Goal: Task Accomplishment & Management: Manage account settings

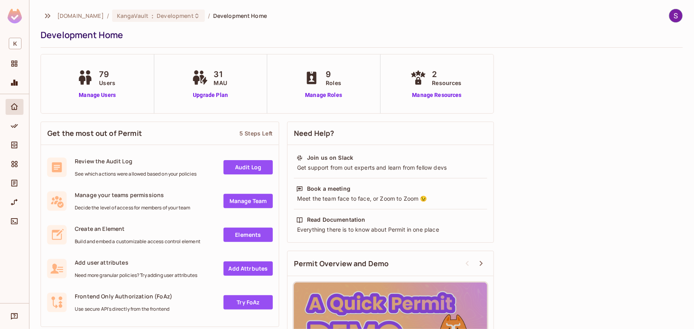
click at [107, 88] on div "79 Users Manage Users" at bounding box center [97, 83] width 44 height 31
click at [107, 97] on link "Manage Users" at bounding box center [97, 95] width 44 height 8
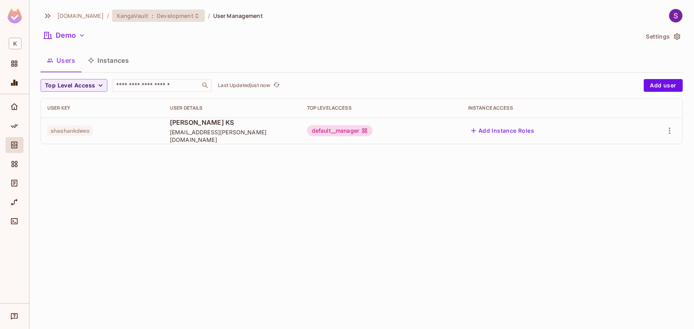
click at [189, 12] on div "KangaVault : Development" at bounding box center [158, 16] width 93 height 12
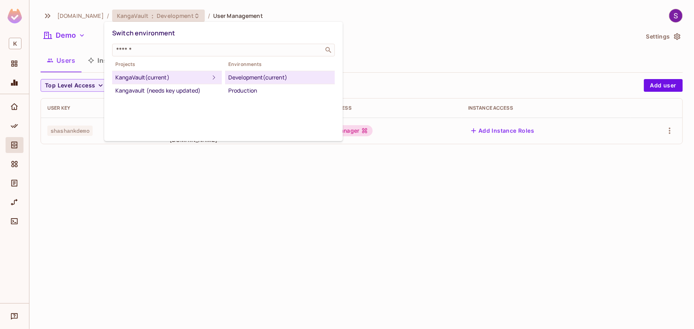
click at [73, 38] on div at bounding box center [347, 164] width 694 height 329
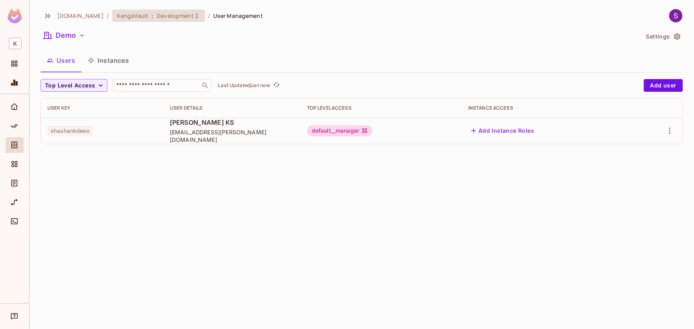
click at [183, 15] on span "Development" at bounding box center [175, 16] width 37 height 8
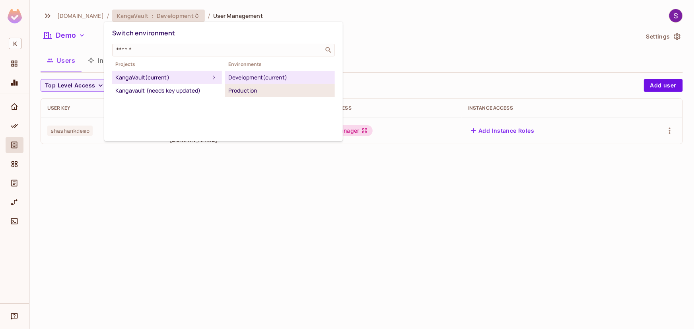
click at [251, 88] on div "Production" at bounding box center [279, 91] width 103 height 10
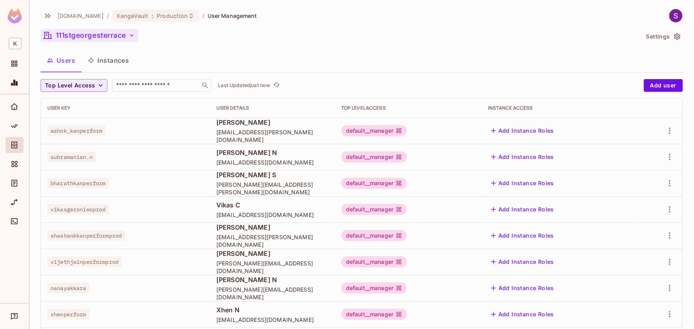
click at [125, 33] on button "111stgeorgesterrace" at bounding box center [89, 35] width 97 height 13
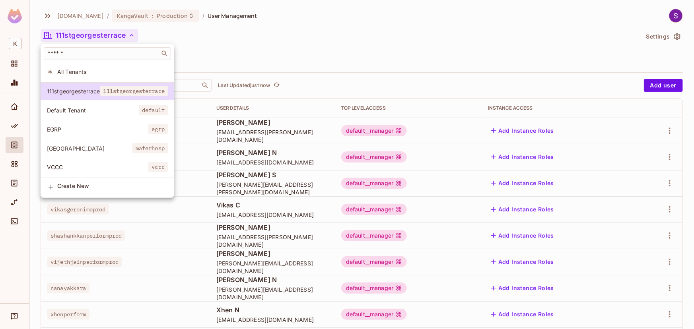
click at [73, 186] on span "Create New" at bounding box center [112, 186] width 111 height 6
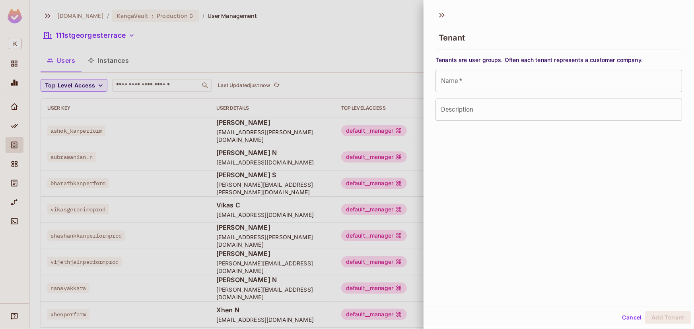
click at [517, 87] on input "Name   *" at bounding box center [559, 81] width 247 height 22
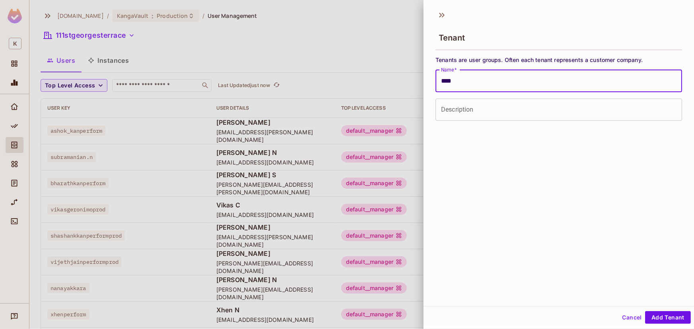
type input "****"
click at [505, 101] on input "Description" at bounding box center [559, 110] width 247 height 22
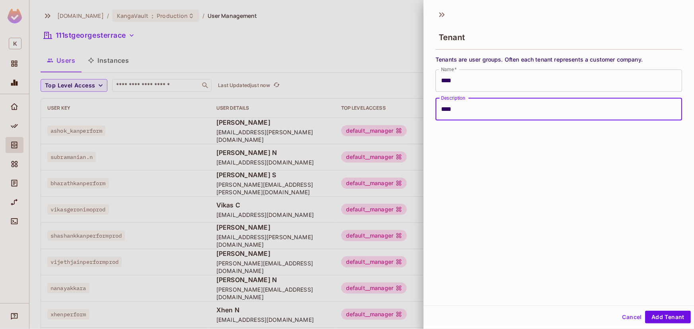
scroll to position [1, 0]
type input "****"
drag, startPoint x: 656, startPoint y: 314, endPoint x: 649, endPoint y: 312, distance: 6.9
click at [655, 314] on button "Add Tenant" at bounding box center [668, 317] width 46 height 13
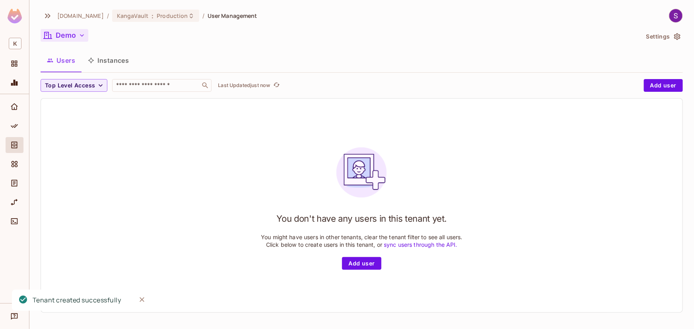
click at [76, 36] on button "Demo" at bounding box center [65, 35] width 48 height 13
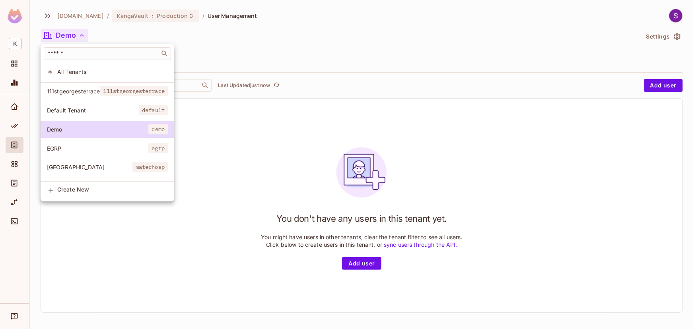
click at [327, 36] on div at bounding box center [347, 164] width 694 height 329
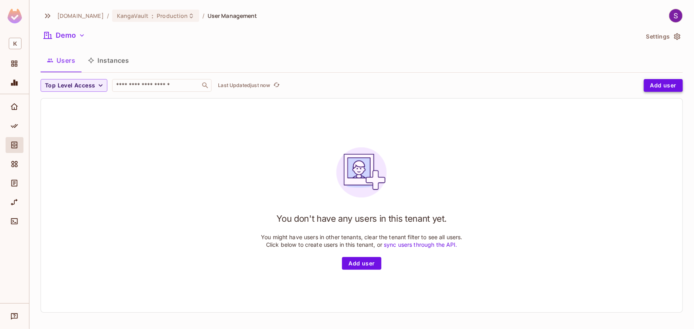
click at [653, 86] on button "Add user" at bounding box center [663, 85] width 39 height 13
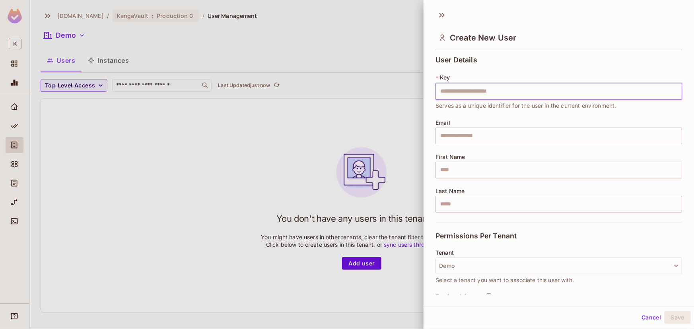
click at [504, 99] on input "text" at bounding box center [559, 91] width 247 height 17
type input "******"
type input "**********"
click at [475, 135] on input "text" at bounding box center [559, 136] width 247 height 17
type input "**********"
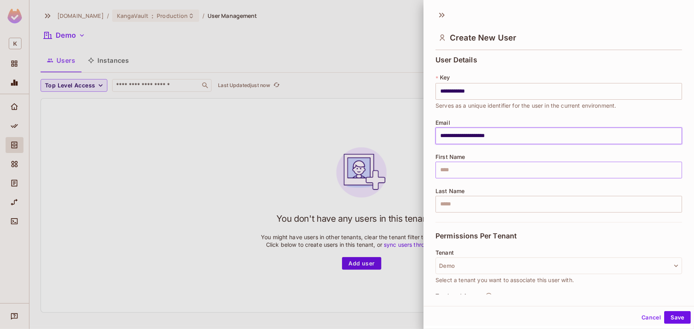
click at [438, 172] on input "text" at bounding box center [559, 170] width 247 height 17
click at [506, 209] on input "text" at bounding box center [559, 204] width 247 height 17
click at [472, 172] on input "**********" at bounding box center [559, 170] width 247 height 17
type input "********"
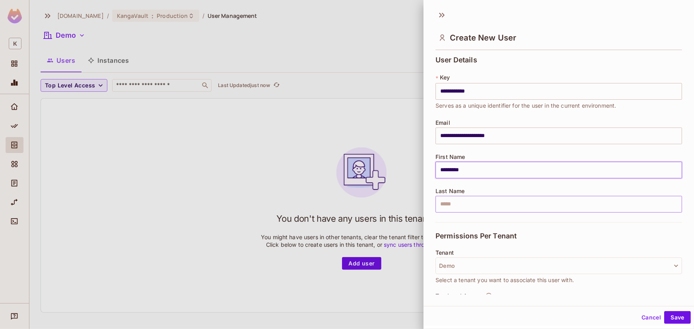
click at [488, 210] on input "text" at bounding box center [559, 204] width 247 height 17
paste input "**"
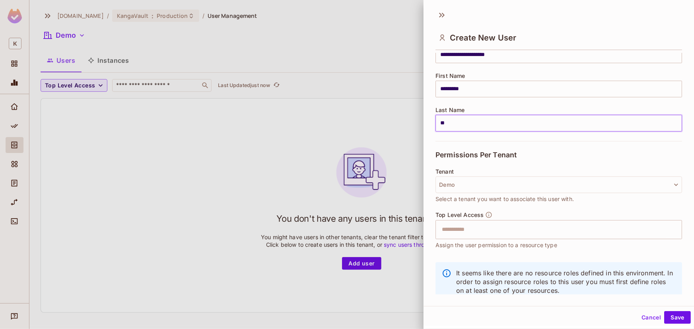
scroll to position [100, 0]
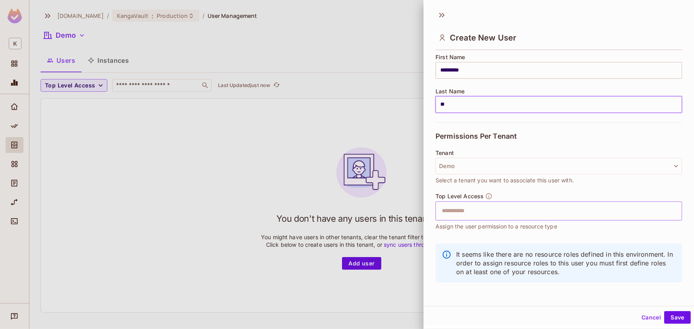
type input "**"
click at [493, 217] on input "text" at bounding box center [552, 211] width 230 height 16
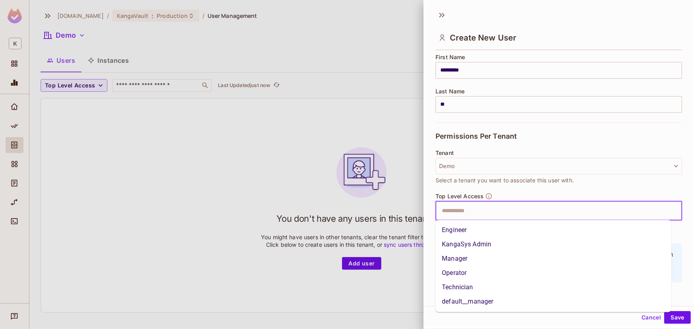
click at [483, 299] on li "default__manager" at bounding box center [554, 302] width 236 height 14
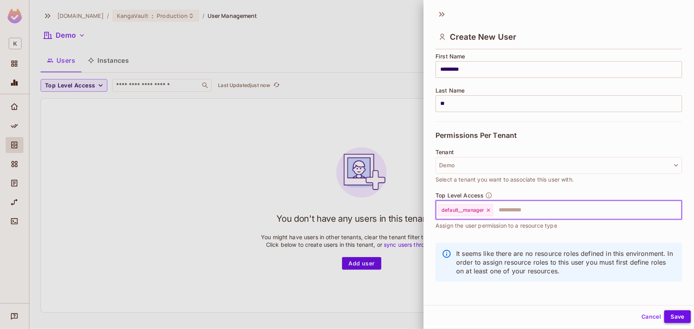
click at [673, 315] on button "Save" at bounding box center [678, 317] width 27 height 13
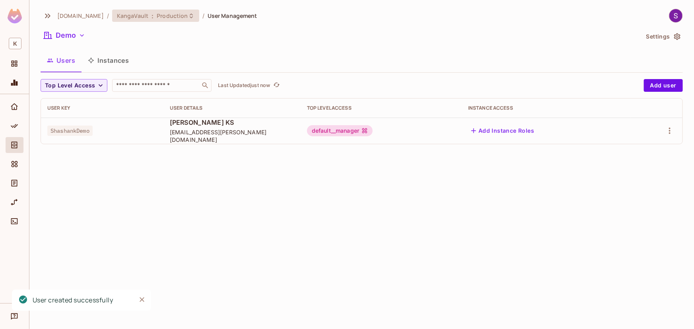
click at [168, 14] on span "Production" at bounding box center [172, 16] width 31 height 8
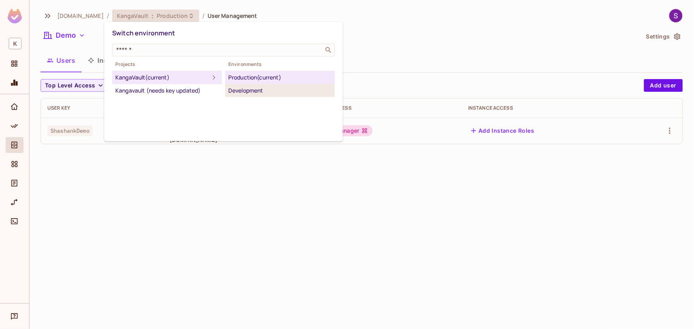
click at [246, 91] on div "Development" at bounding box center [279, 91] width 103 height 10
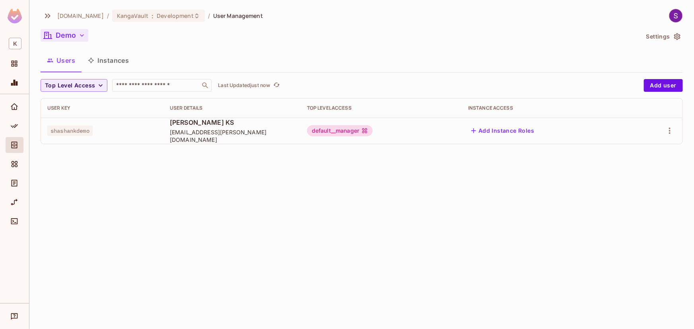
click at [63, 37] on button "Demo" at bounding box center [65, 35] width 48 height 13
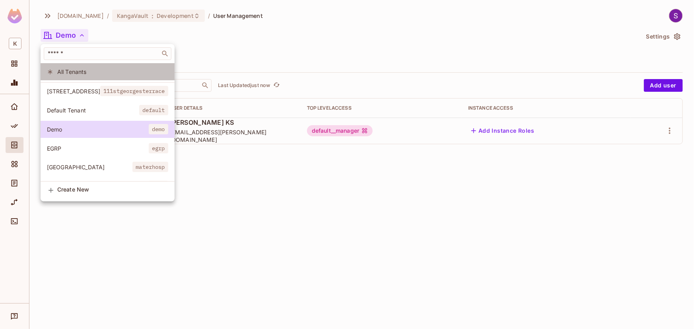
click at [125, 69] on span "All Tenants" at bounding box center [112, 72] width 111 height 8
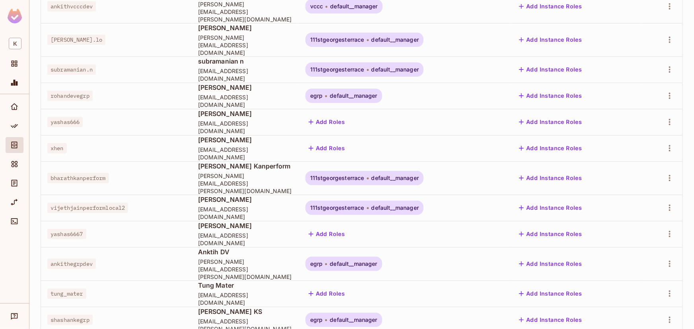
scroll to position [0, 0]
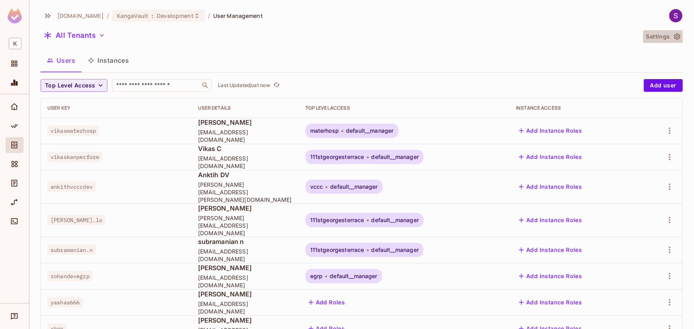
click at [643, 33] on button "Settings" at bounding box center [663, 36] width 40 height 13
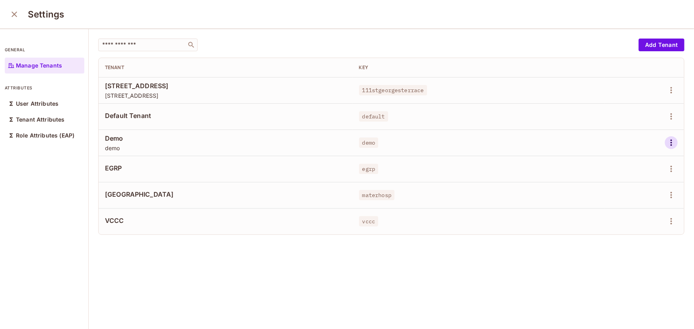
click at [667, 138] on icon "button" at bounding box center [672, 143] width 10 height 10
click at [634, 204] on li "Delete Tenant" at bounding box center [626, 196] width 70 height 18
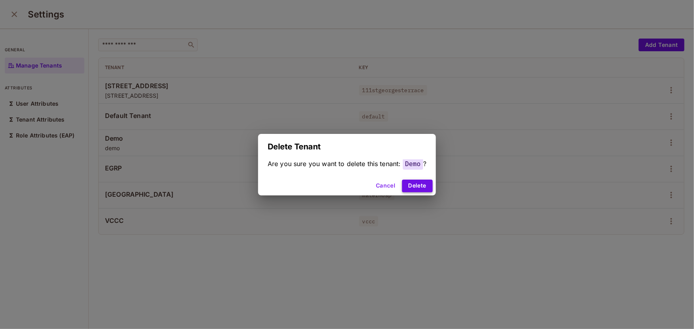
click at [423, 185] on button "Delete" at bounding box center [417, 186] width 31 height 13
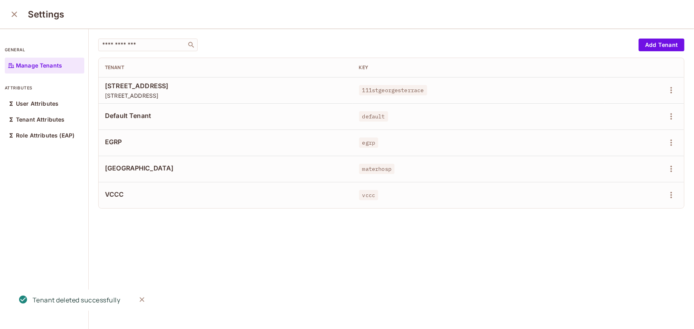
click at [14, 10] on icon "close" at bounding box center [15, 15] width 10 height 10
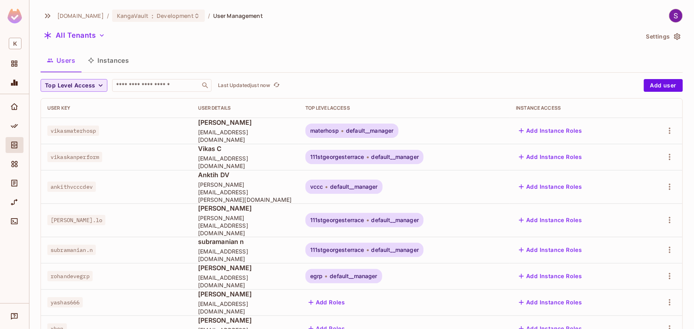
click at [97, 84] on icon "button" at bounding box center [101, 86] width 8 height 8
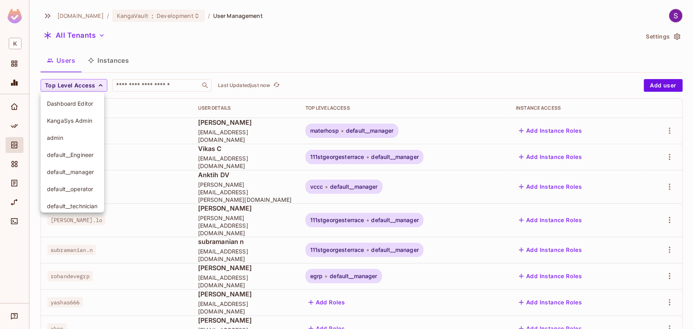
click at [92, 29] on div at bounding box center [347, 164] width 694 height 329
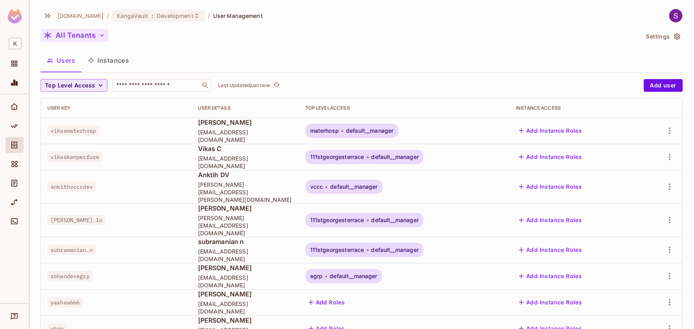
click at [98, 36] on icon "button" at bounding box center [102, 35] width 8 height 8
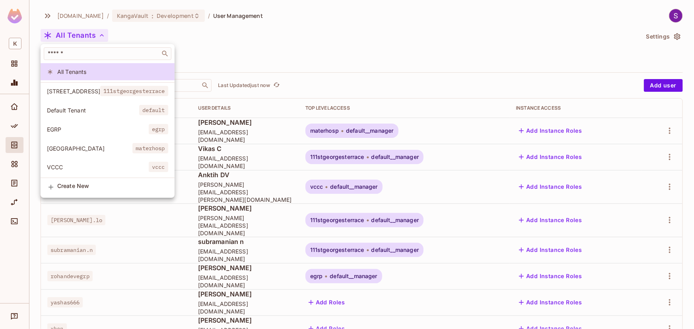
click at [145, 16] on div at bounding box center [347, 164] width 694 height 329
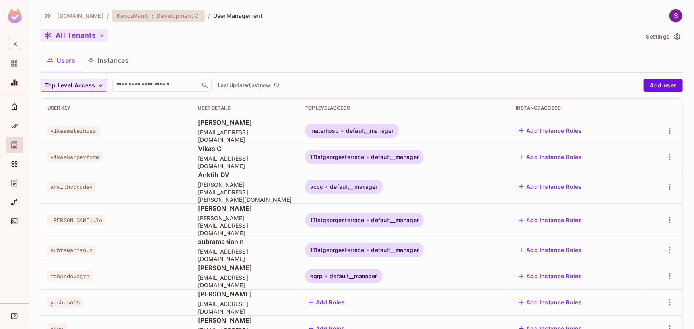
click at [193, 14] on div "KangaVault : Development" at bounding box center [158, 16] width 93 height 12
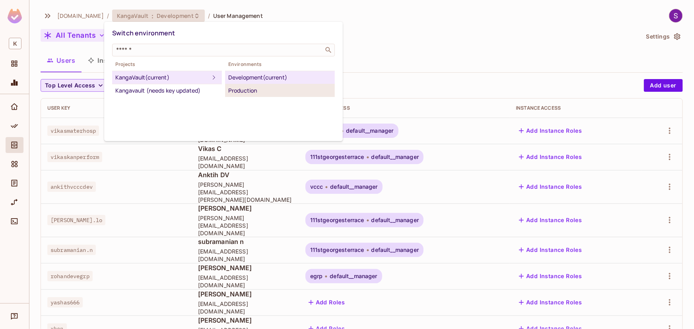
click at [242, 91] on div "Production" at bounding box center [279, 91] width 103 height 10
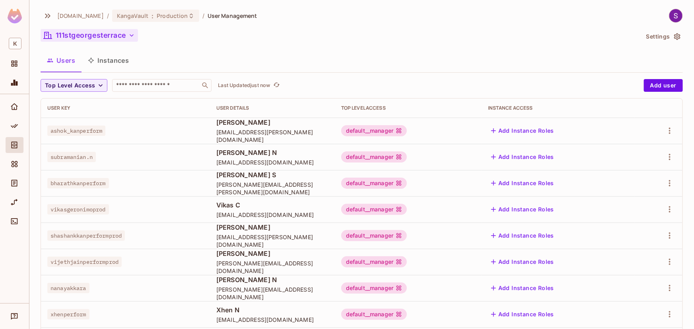
click at [101, 43] on div "111stgeorgesterrace" at bounding box center [340, 36] width 599 height 15
click at [103, 41] on button "111stgeorgesterrace" at bounding box center [89, 35] width 97 height 13
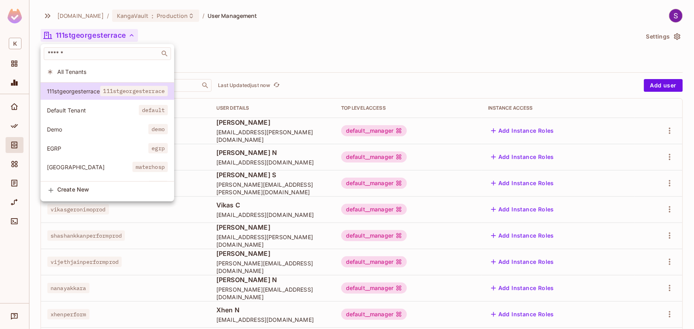
drag, startPoint x: 118, startPoint y: 131, endPoint x: 119, endPoint y: 127, distance: 5.0
click at [118, 131] on span "Demo" at bounding box center [97, 130] width 101 height 8
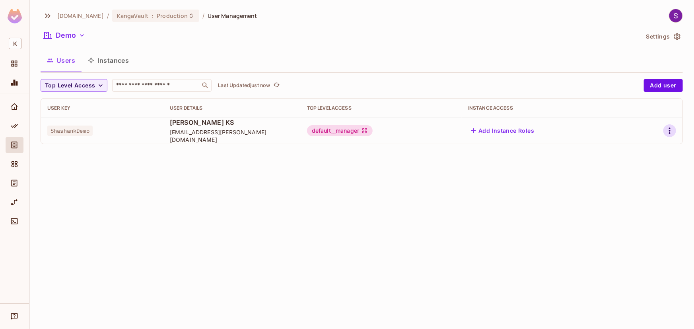
click at [670, 129] on icon "button" at bounding box center [670, 131] width 2 height 6
click at [635, 164] on div "Edit Attributes" at bounding box center [642, 167] width 39 height 8
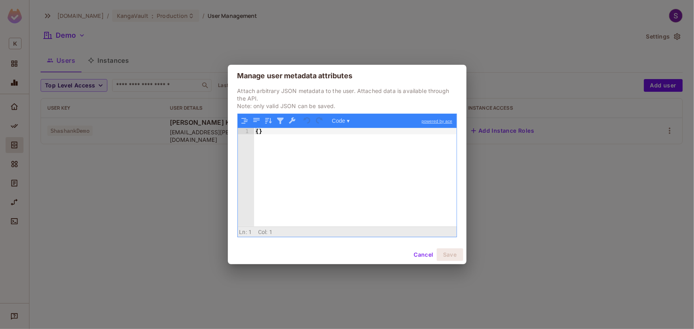
click at [309, 152] on div "{ }" at bounding box center [355, 184] width 203 height 112
paste textarea
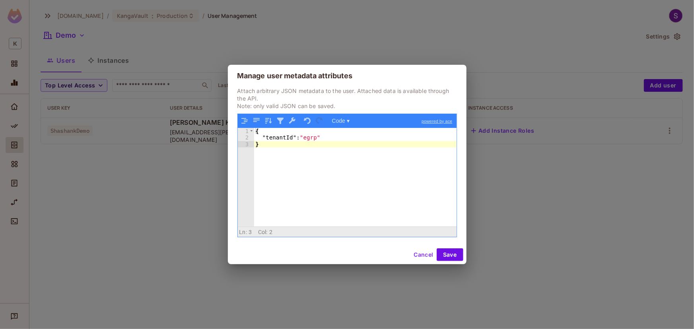
click at [307, 134] on div "{ "tenantId" : "egrp" }" at bounding box center [355, 184] width 203 height 112
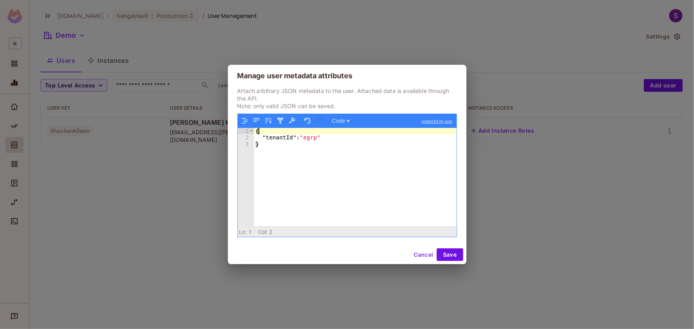
click at [307, 135] on div "{ "tenantId" : "egrp" }" at bounding box center [355, 184] width 203 height 112
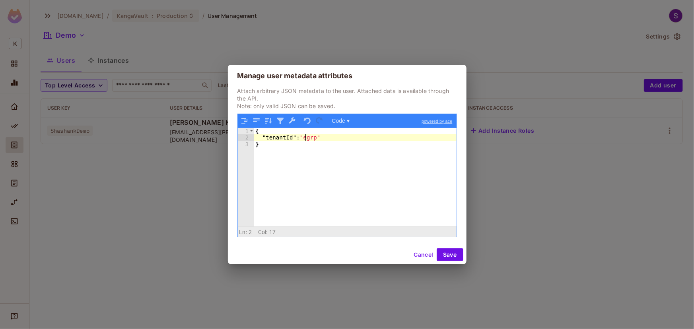
click at [307, 136] on div "{ "tenantId" : "egrp" }" at bounding box center [355, 184] width 203 height 112
click at [456, 256] on button "Save" at bounding box center [450, 255] width 27 height 13
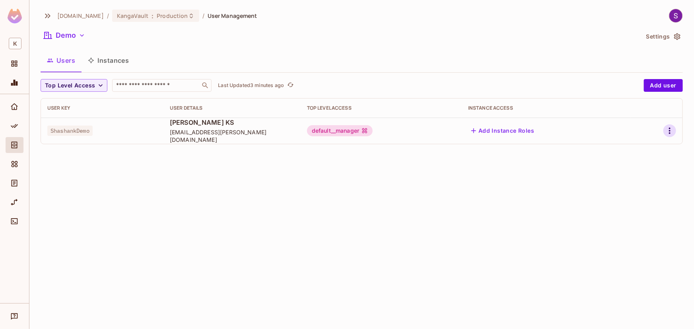
click at [670, 126] on icon "button" at bounding box center [670, 131] width 10 height 10
click at [629, 163] on div "Edit Attributes" at bounding box center [642, 167] width 39 height 8
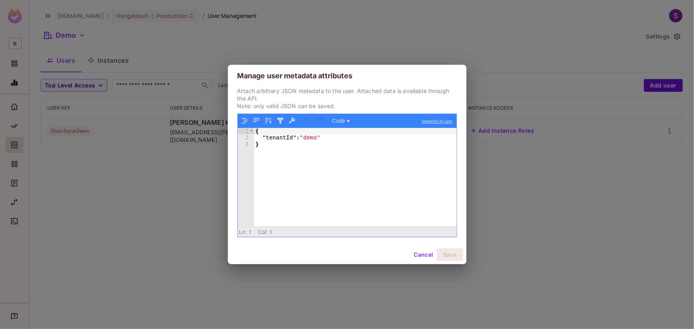
click at [629, 162] on div "Manage user metadata attributes Attach arbitrary JSON metadata to the user. Att…" at bounding box center [347, 164] width 694 height 329
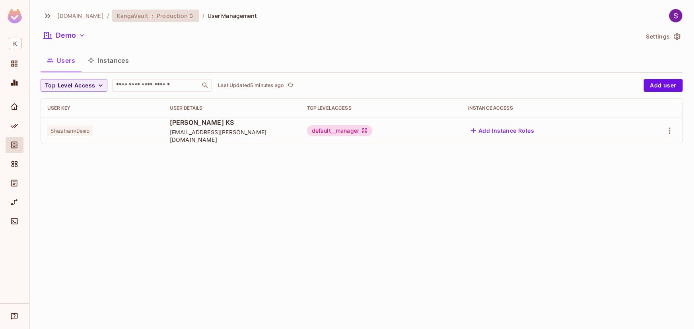
click at [175, 15] on span "Production" at bounding box center [172, 16] width 31 height 8
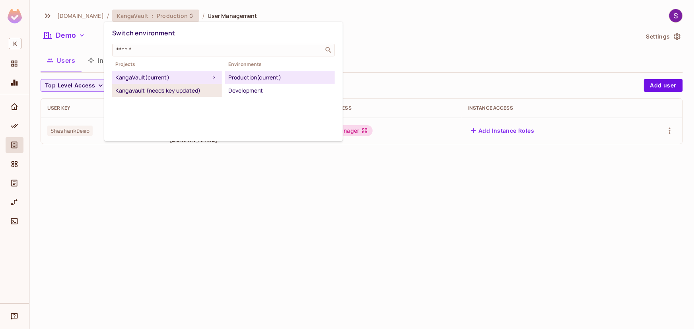
click at [176, 93] on div "Kangavault (needs key updated)" at bounding box center [166, 91] width 103 height 10
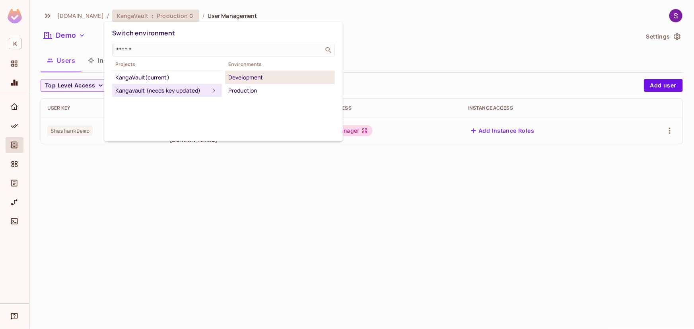
click at [266, 78] on div "Development" at bounding box center [279, 78] width 103 height 10
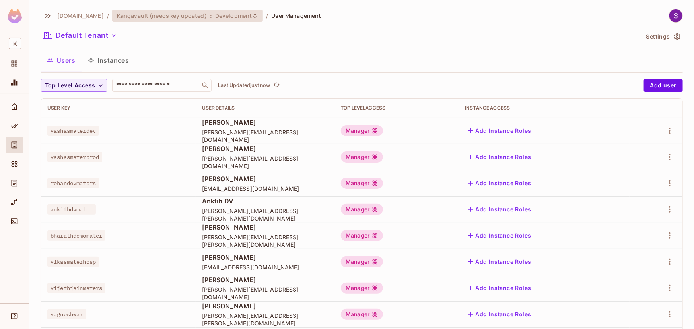
click at [127, 12] on span "Kangavault (needs key updated)" at bounding box center [162, 16] width 90 height 8
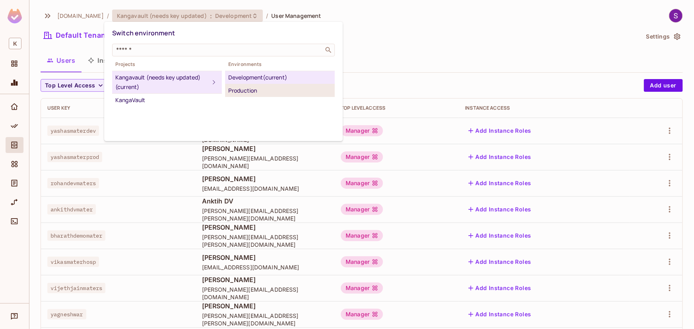
click at [265, 88] on div "Production" at bounding box center [279, 91] width 103 height 10
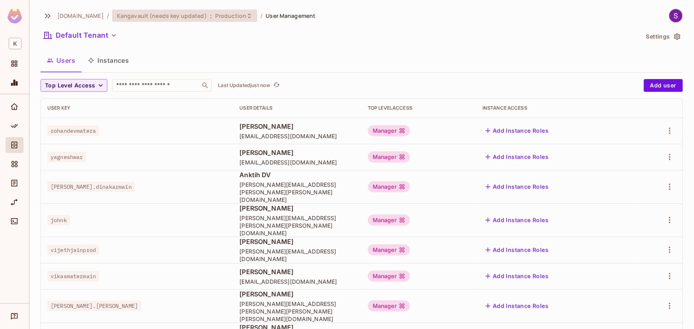
click at [169, 11] on div "Kangavault (needs key updated) : Production" at bounding box center [184, 16] width 145 height 12
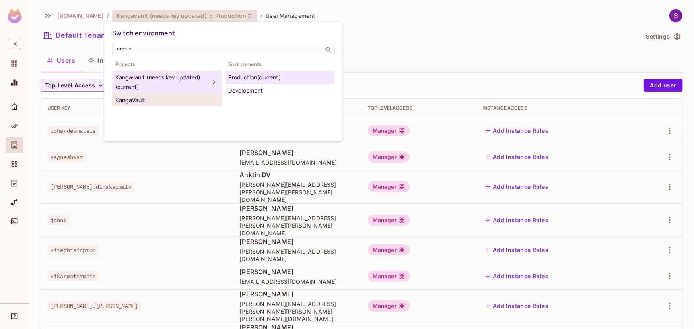
click at [157, 102] on div "KangaVault" at bounding box center [166, 101] width 103 height 10
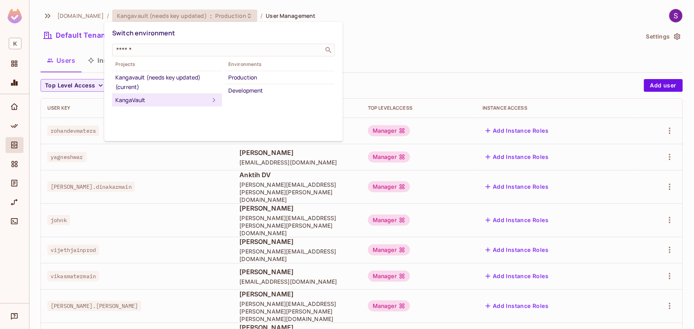
click at [375, 55] on div at bounding box center [347, 164] width 694 height 329
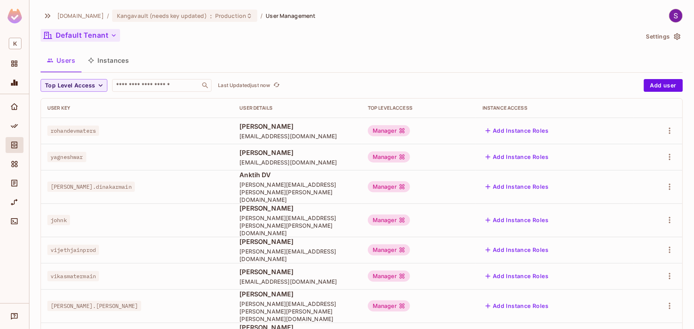
click at [114, 32] on icon "button" at bounding box center [114, 35] width 8 height 8
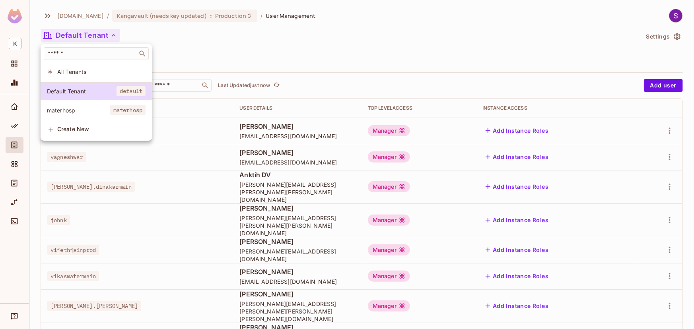
click at [231, 42] on div at bounding box center [347, 164] width 694 height 329
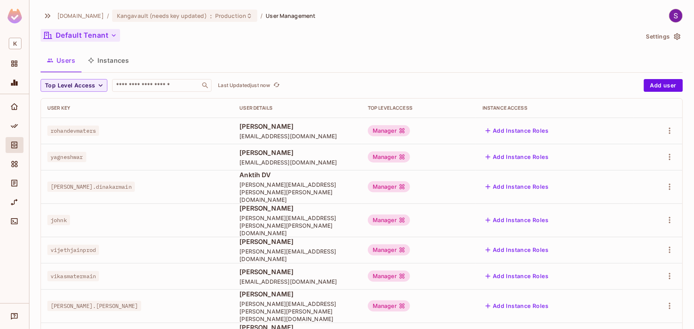
click at [99, 34] on button "Default Tenant" at bounding box center [81, 35] width 80 height 13
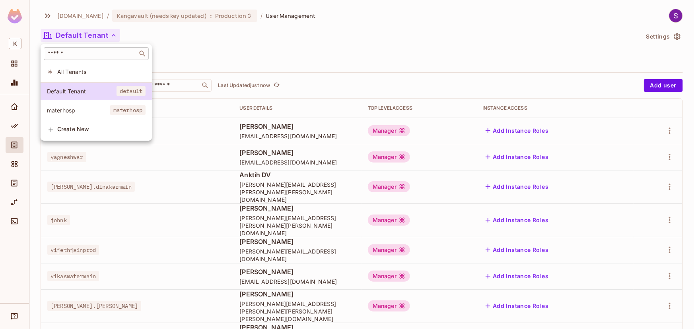
click at [82, 53] on input "text" at bounding box center [90, 54] width 89 height 8
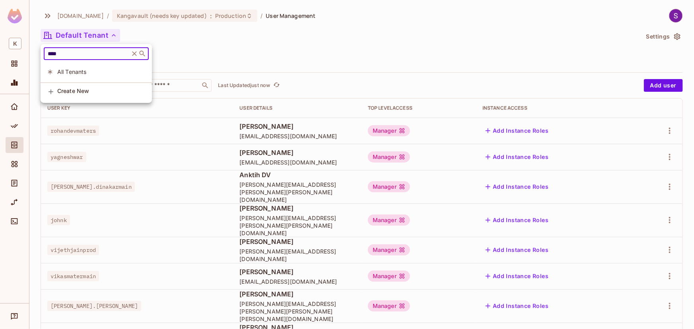
type input "****"
drag, startPoint x: 159, startPoint y: 17, endPoint x: 161, endPoint y: 13, distance: 4.3
click at [159, 17] on div at bounding box center [347, 164] width 694 height 329
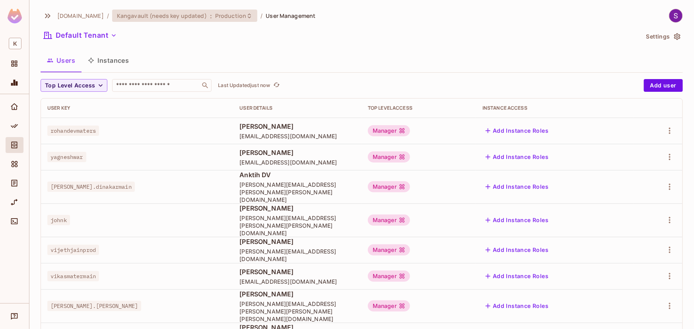
click at [162, 14] on span "Kangavault (needs key updated)" at bounding box center [162, 16] width 90 height 8
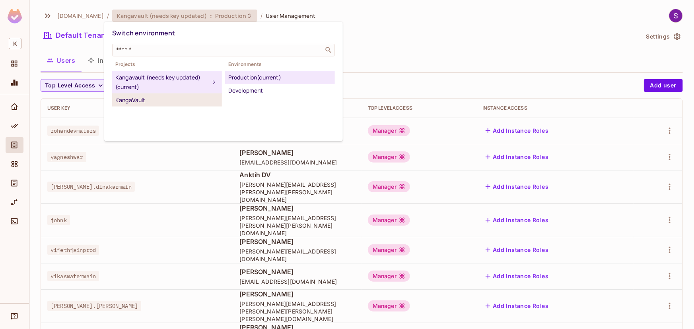
click at [150, 97] on div "KangaVault" at bounding box center [166, 101] width 103 height 10
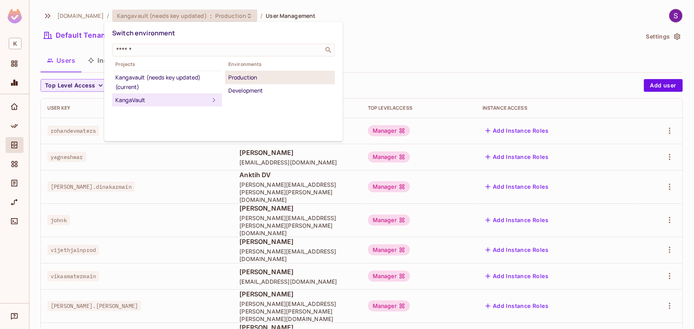
click at [251, 73] on div "Production" at bounding box center [279, 78] width 103 height 10
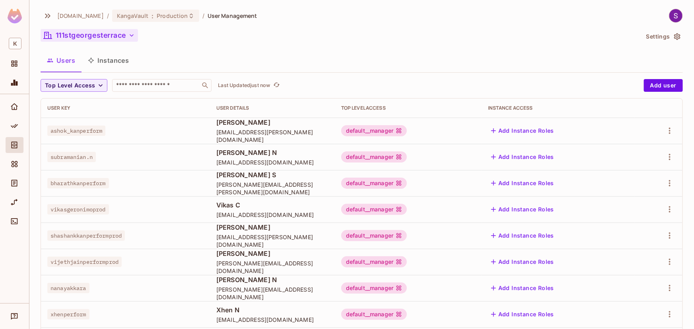
drag, startPoint x: 78, startPoint y: 47, endPoint x: 84, endPoint y: 40, distance: 9.6
click at [81, 43] on div "kangasys.com / KangaVault : Production / User Management 111stgeorgesterrace Se…" at bounding box center [362, 277] width 643 height 536
click at [86, 37] on button "111stgeorgesterrace" at bounding box center [89, 35] width 97 height 13
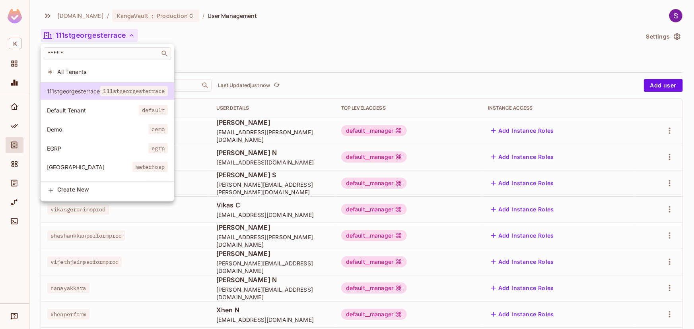
click at [87, 128] on span "Demo" at bounding box center [97, 130] width 101 height 8
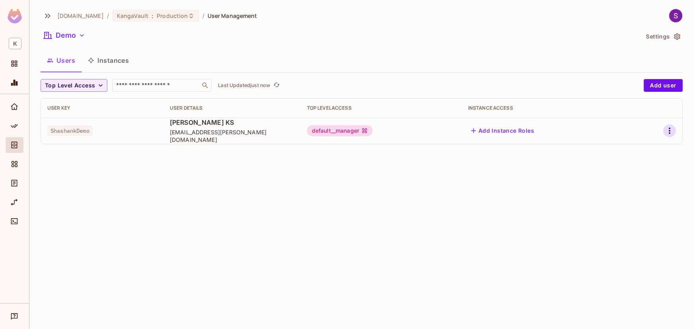
click at [674, 129] on icon "button" at bounding box center [670, 131] width 10 height 10
click at [634, 165] on div "Edit Attributes" at bounding box center [642, 167] width 39 height 8
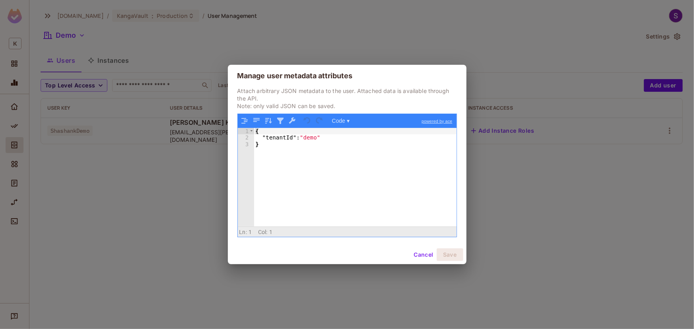
click at [60, 125] on div "Manage user metadata attributes Attach arbitrary JSON metadata to the user. Att…" at bounding box center [347, 164] width 694 height 329
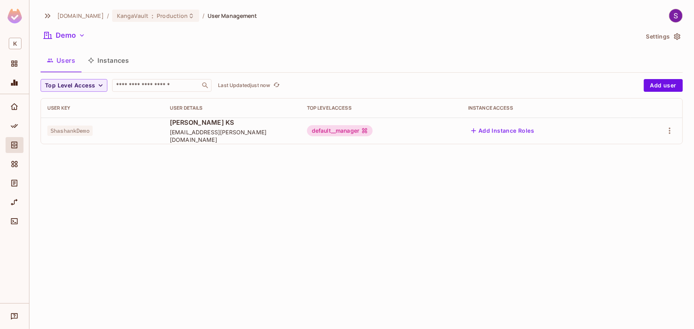
click at [65, 133] on span "ShashankDemo" at bounding box center [69, 131] width 45 height 10
click at [672, 134] on icon "button" at bounding box center [670, 131] width 10 height 10
click at [629, 152] on div "Edit" at bounding box center [628, 149] width 11 height 8
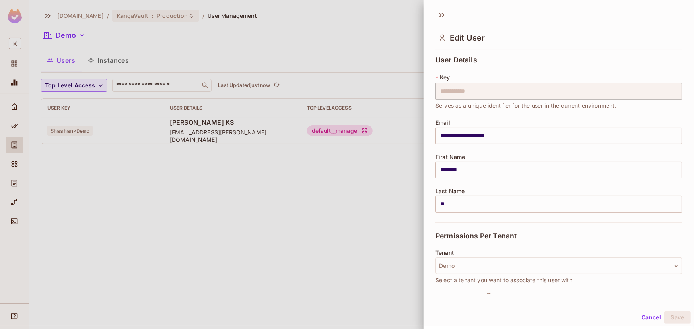
click at [643, 316] on button "Cancel" at bounding box center [652, 318] width 26 height 13
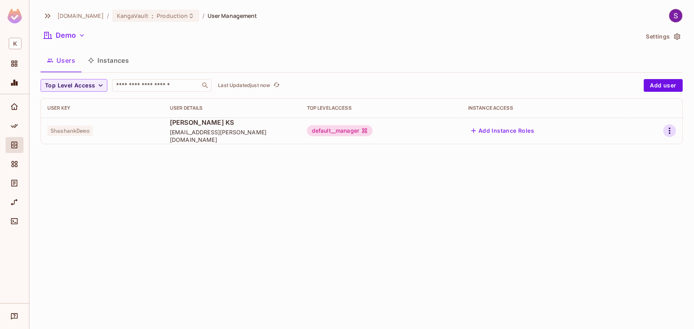
click at [667, 131] on icon "button" at bounding box center [670, 131] width 10 height 10
click at [638, 187] on div "Delete User" at bounding box center [638, 184] width 31 height 8
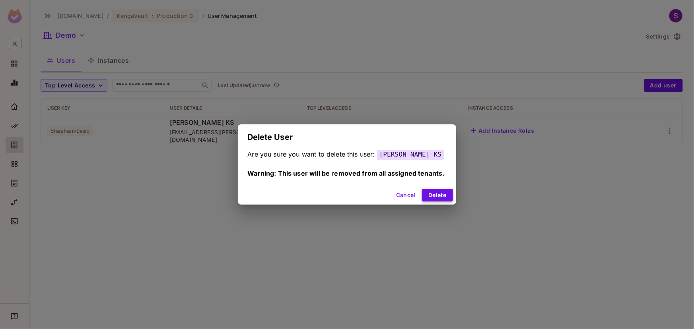
click at [446, 199] on button "Delete" at bounding box center [437, 195] width 31 height 13
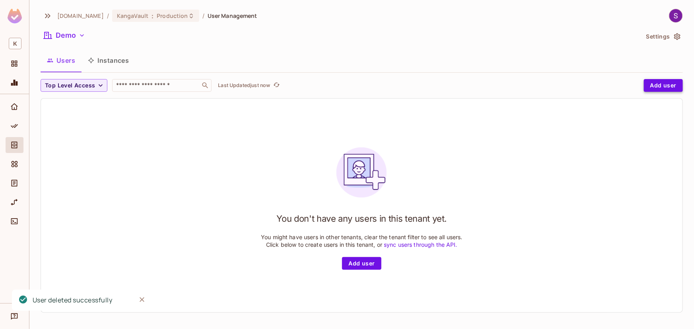
click at [667, 85] on button "Add user" at bounding box center [663, 85] width 39 height 13
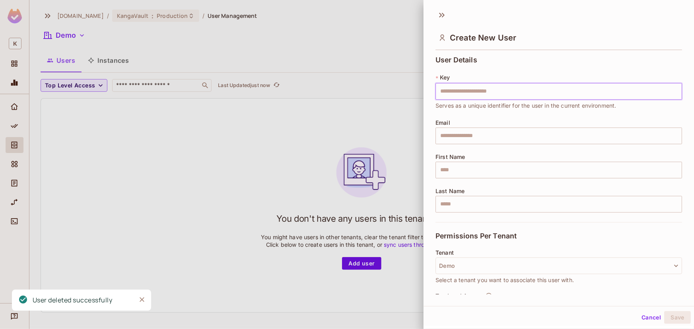
click at [460, 98] on input "text" at bounding box center [559, 91] width 247 height 17
type input "*"
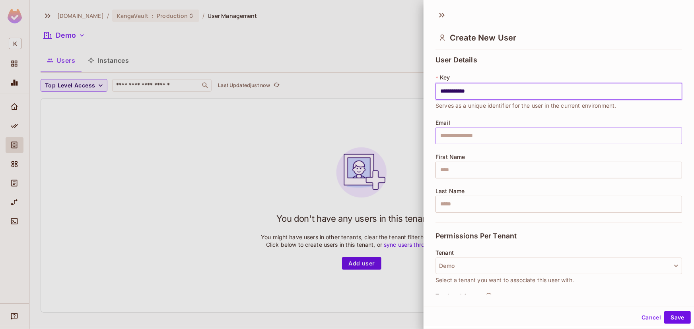
type input "**********"
click at [487, 136] on input "text" at bounding box center [559, 136] width 247 height 17
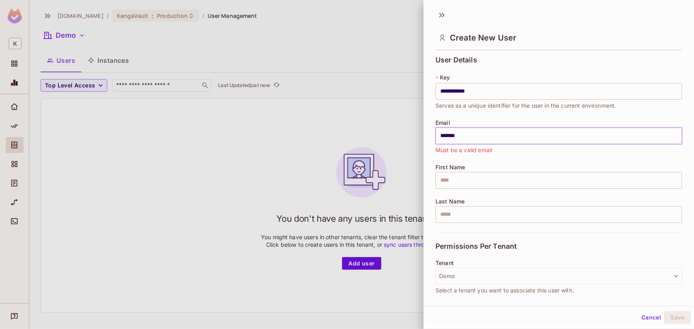
type input "********"
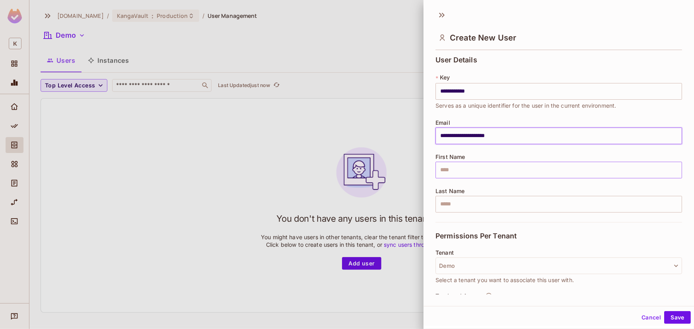
type input "**********"
click at [489, 172] on input "text" at bounding box center [559, 170] width 247 height 17
type input "********"
click at [448, 207] on input "text" at bounding box center [559, 204] width 247 height 17
type input "***"
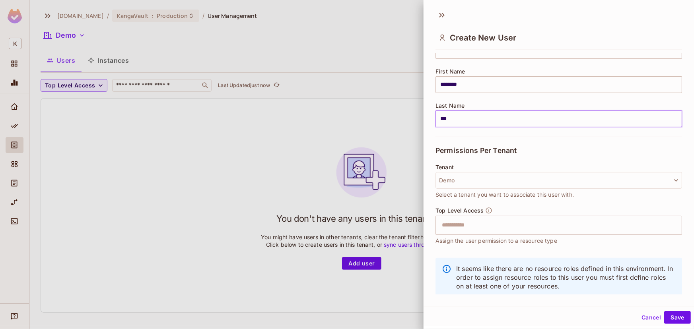
scroll to position [100, 0]
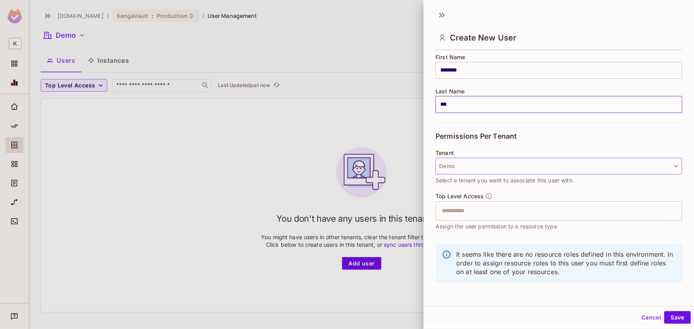
type input "***"
click at [532, 162] on button "Demo" at bounding box center [559, 166] width 247 height 17
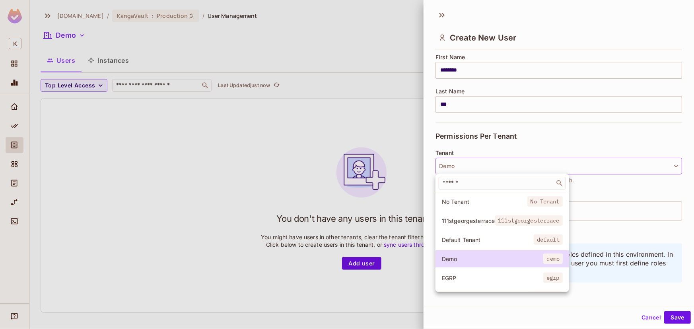
click at [532, 162] on div at bounding box center [347, 164] width 694 height 329
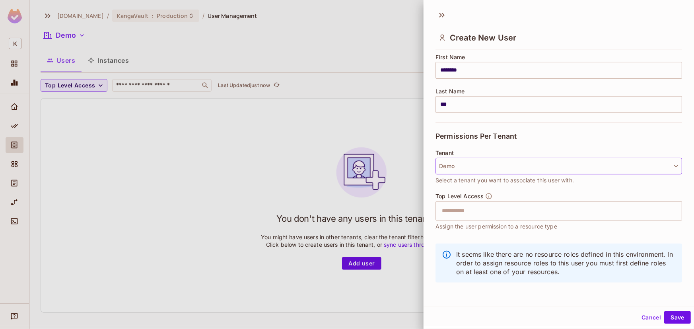
click at [532, 162] on button "Demo" at bounding box center [559, 166] width 247 height 17
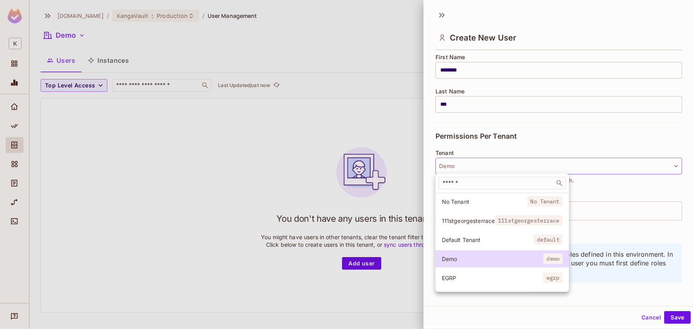
click at [532, 162] on div at bounding box center [347, 164] width 694 height 329
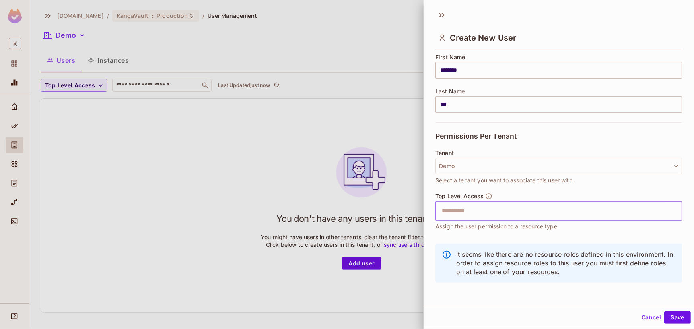
drag, startPoint x: 502, startPoint y: 220, endPoint x: 502, endPoint y: 214, distance: 5.6
click at [502, 220] on div "Top Level Access ​ Assign the user permission to a resource type" at bounding box center [559, 212] width 247 height 38
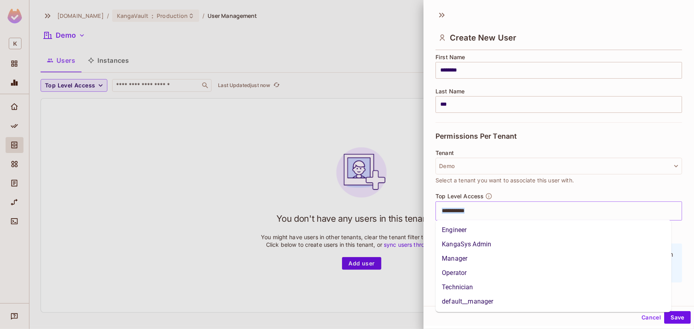
click at [502, 213] on input "text" at bounding box center [552, 211] width 230 height 16
click at [507, 303] on li "default__manager" at bounding box center [554, 302] width 236 height 14
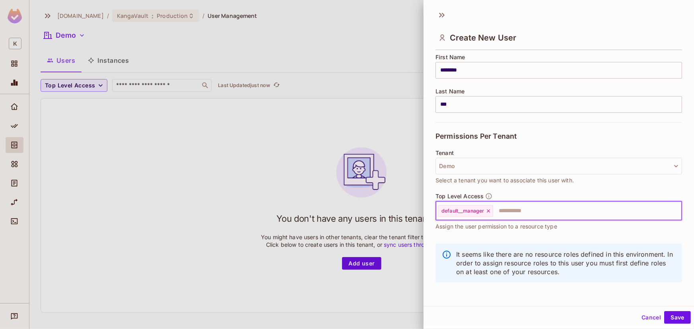
scroll to position [1, 0]
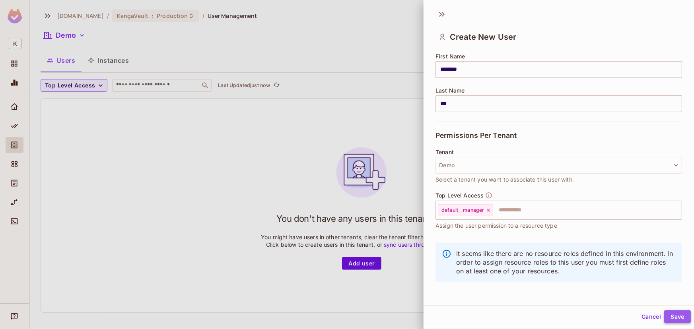
click at [668, 311] on button "Save" at bounding box center [678, 317] width 27 height 13
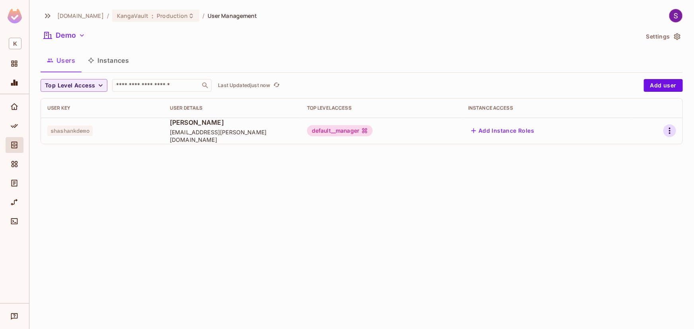
click at [670, 132] on icon "button" at bounding box center [670, 131] width 10 height 10
click at [639, 164] on div "Edit Attributes" at bounding box center [642, 167] width 39 height 8
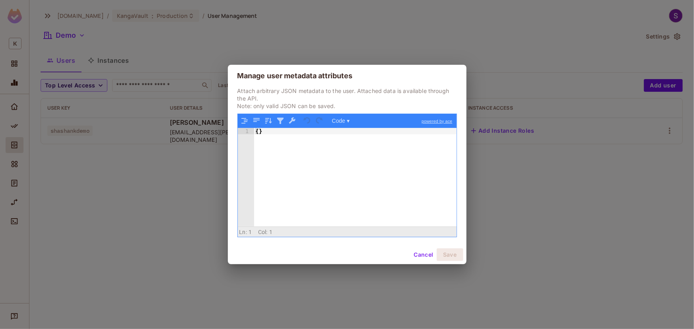
click at [376, 191] on div "{ }" at bounding box center [355, 184] width 203 height 112
paste textarea
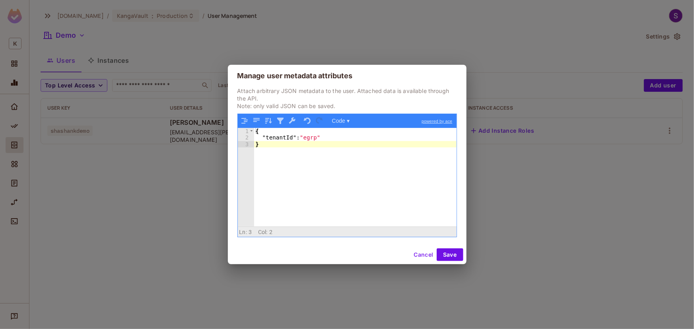
click at [311, 140] on div "{ "tenantId" : "egrp" }" at bounding box center [355, 184] width 203 height 112
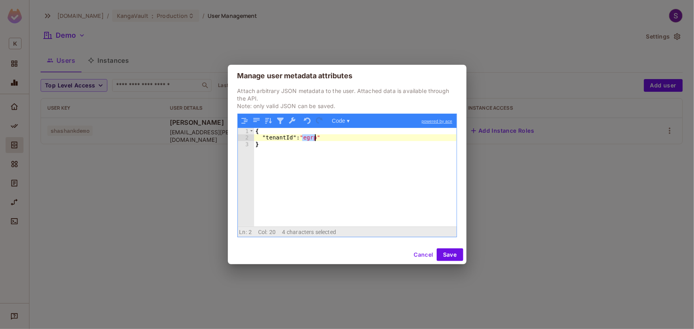
click at [311, 140] on div "{ "tenantId" : "egrp" }" at bounding box center [355, 184] width 203 height 112
click at [458, 253] on button "Save" at bounding box center [450, 255] width 27 height 13
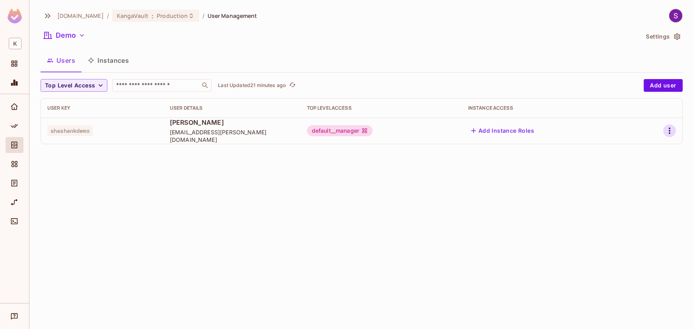
click at [669, 131] on icon "button" at bounding box center [670, 131] width 10 height 10
click at [654, 163] on div "Edit Attributes" at bounding box center [642, 167] width 39 height 8
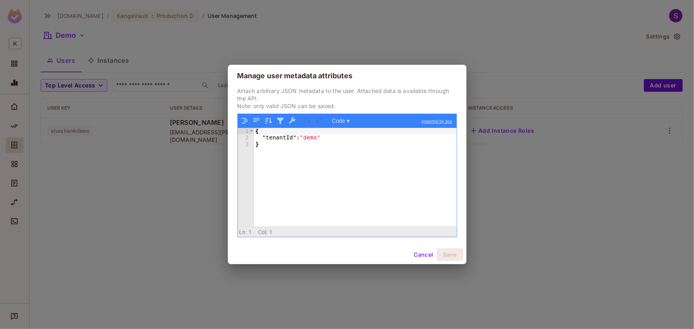
click at [653, 169] on div "Manage user metadata attributes Attach arbitrary JSON metadata to the user. Att…" at bounding box center [347, 164] width 694 height 329
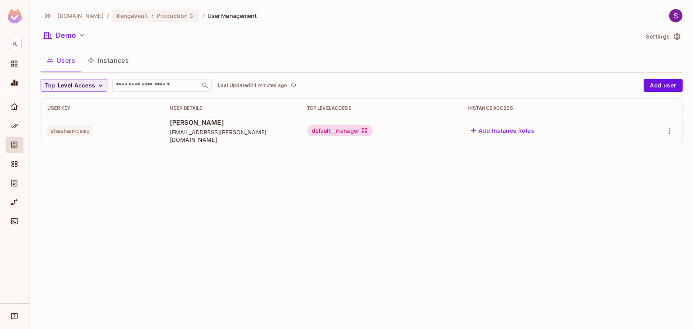
click at [203, 131] on div "Shashank K S jsr.shashank@gmail.com" at bounding box center [232, 130] width 125 height 25
click at [172, 120] on td "Shashank K S jsr.shashank@gmail.com" at bounding box center [232, 131] width 137 height 26
click at [86, 120] on td "shashankdemo" at bounding box center [102, 131] width 123 height 26
click at [86, 139] on td "shashankdemo" at bounding box center [102, 131] width 123 height 26
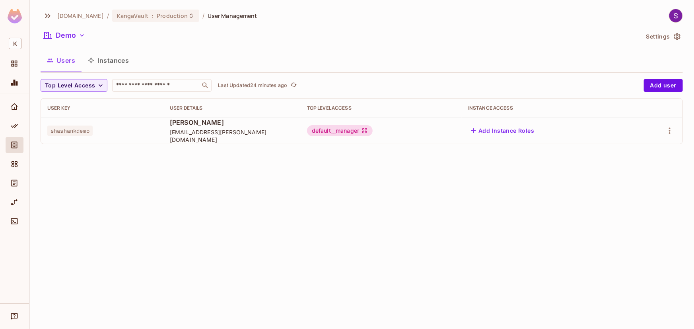
click at [87, 128] on span "shashankdemo" at bounding box center [69, 131] width 45 height 10
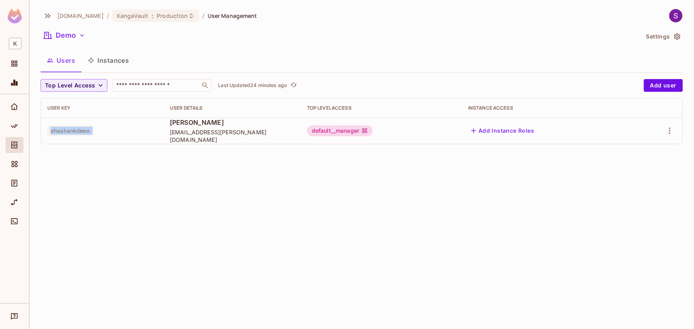
click at [87, 128] on span "shashankdemo" at bounding box center [69, 131] width 45 height 10
click at [59, 132] on span "shashankdemo" at bounding box center [69, 131] width 45 height 10
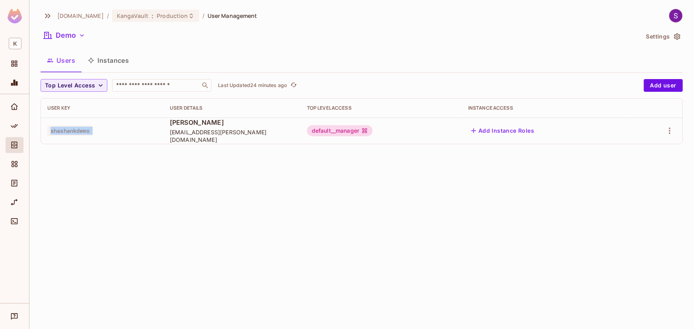
click at [59, 132] on span "shashankdemo" at bounding box center [69, 131] width 45 height 10
click at [672, 133] on icon "button" at bounding box center [670, 131] width 10 height 10
click at [642, 174] on li "Edit Attributes" at bounding box center [636, 167] width 70 height 18
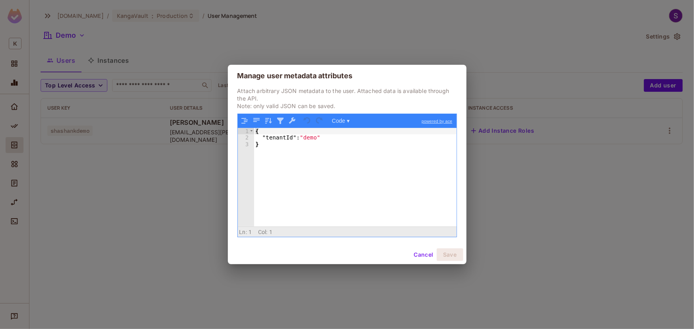
click at [73, 134] on div "Manage user metadata attributes Attach arbitrary JSON metadata to the user. Att…" at bounding box center [347, 164] width 694 height 329
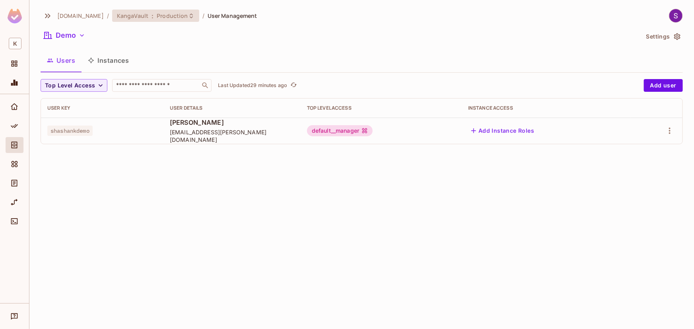
click at [163, 16] on span "Production" at bounding box center [172, 16] width 31 height 8
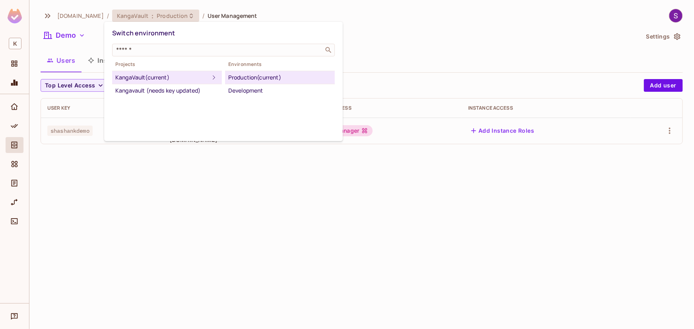
click at [263, 77] on div "Production (current)" at bounding box center [279, 78] width 103 height 10
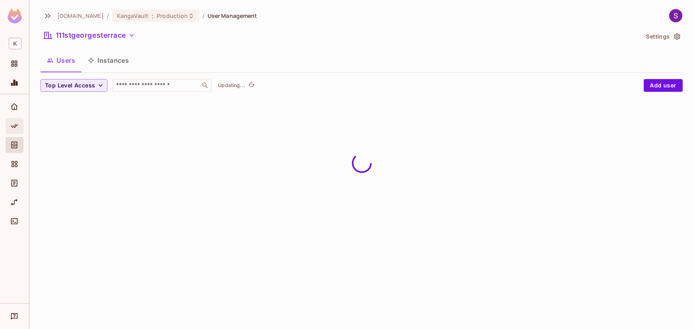
click at [10, 125] on span "Policy" at bounding box center [15, 126] width 10 height 10
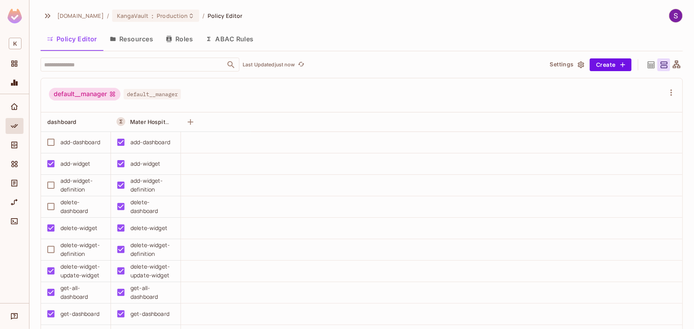
click at [98, 92] on div "default__manager" at bounding box center [85, 94] width 72 height 13
click at [181, 40] on button "Roles" at bounding box center [180, 39] width 40 height 20
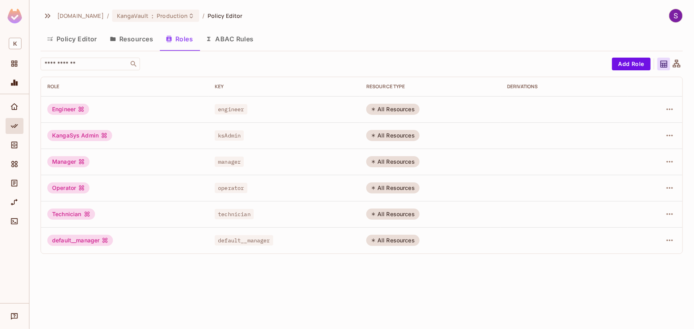
click at [248, 38] on button "ABAC Rules" at bounding box center [229, 39] width 61 height 20
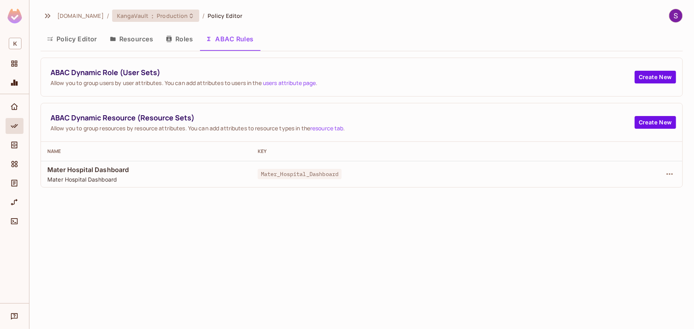
click at [124, 17] on span "KangaVault" at bounding box center [132, 16] width 31 height 8
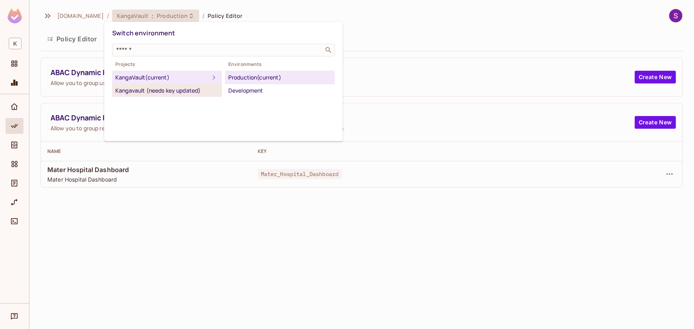
click at [140, 91] on div "Kangavault (needs key updated)" at bounding box center [166, 91] width 103 height 10
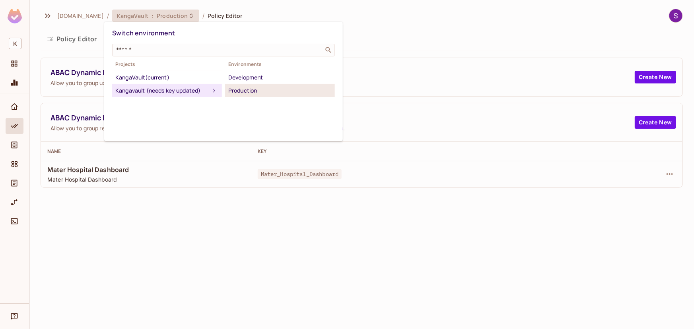
click at [251, 90] on div "Production" at bounding box center [279, 91] width 103 height 10
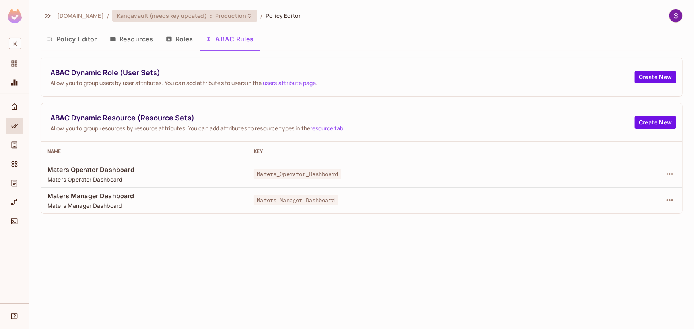
click at [143, 14] on span "Kangavault (needs key updated)" at bounding box center [162, 16] width 90 height 8
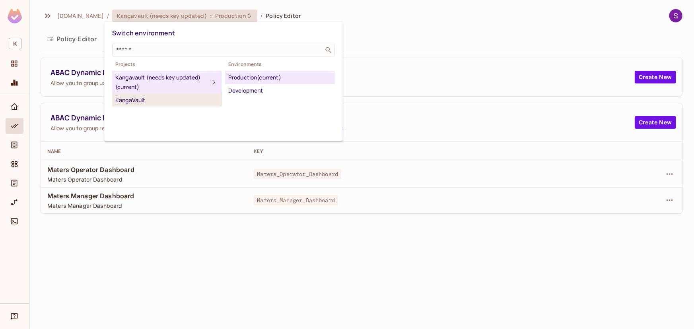
click at [132, 99] on div "KangaVault" at bounding box center [166, 101] width 103 height 10
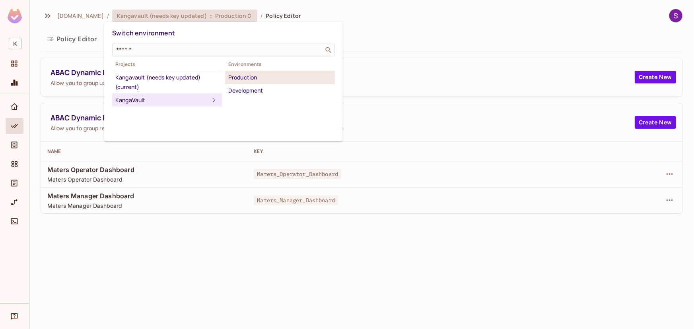
click at [279, 76] on div "Production" at bounding box center [279, 78] width 103 height 10
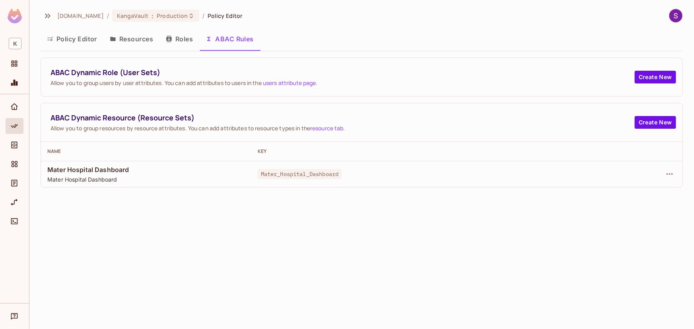
click at [186, 40] on button "Roles" at bounding box center [180, 39] width 40 height 20
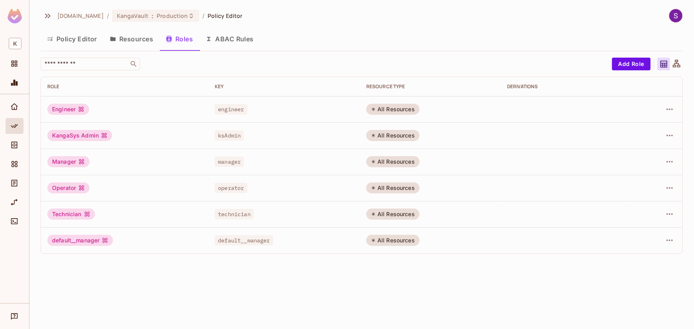
click at [76, 163] on div "Manager" at bounding box center [68, 161] width 42 height 11
click at [672, 161] on icon "button" at bounding box center [670, 162] width 10 height 10
click at [127, 153] on div at bounding box center [347, 164] width 694 height 329
click at [131, 37] on button "Resources" at bounding box center [131, 39] width 56 height 20
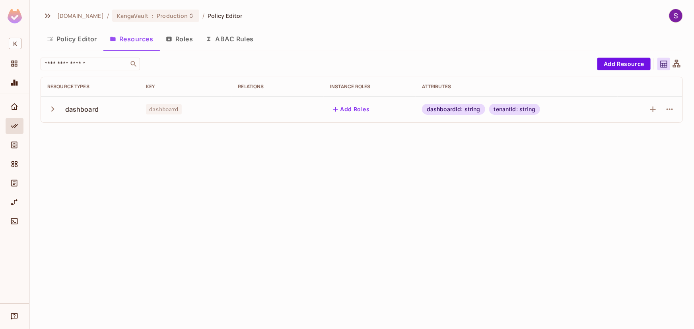
click at [68, 42] on button "Policy Editor" at bounding box center [72, 39] width 63 height 20
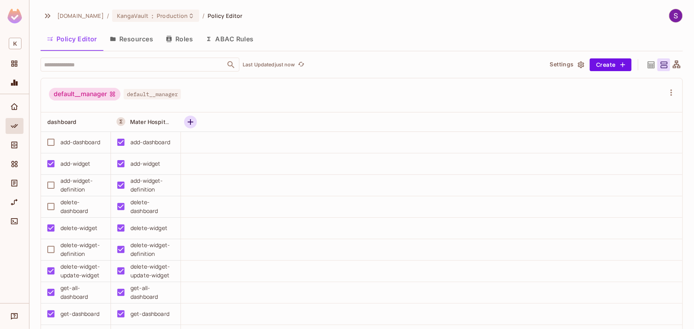
click at [192, 120] on icon "button" at bounding box center [191, 122] width 10 height 10
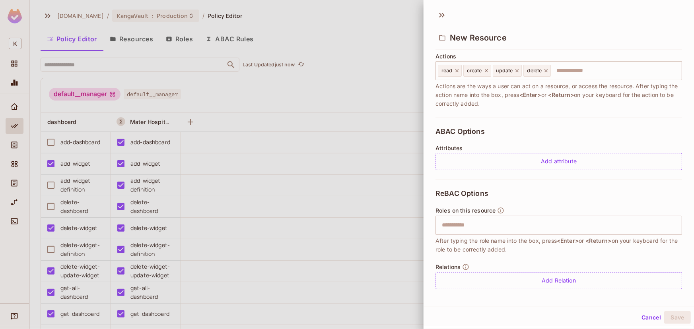
scroll to position [107, 0]
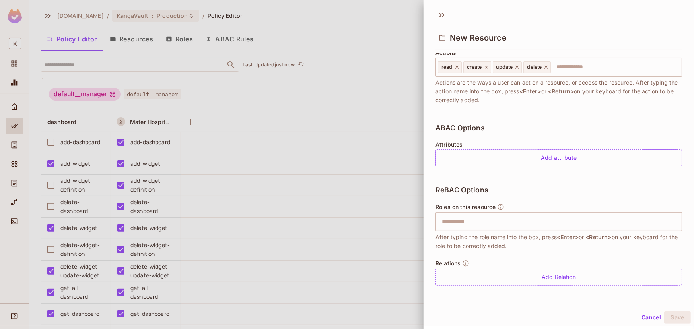
click at [299, 105] on div at bounding box center [347, 164] width 694 height 329
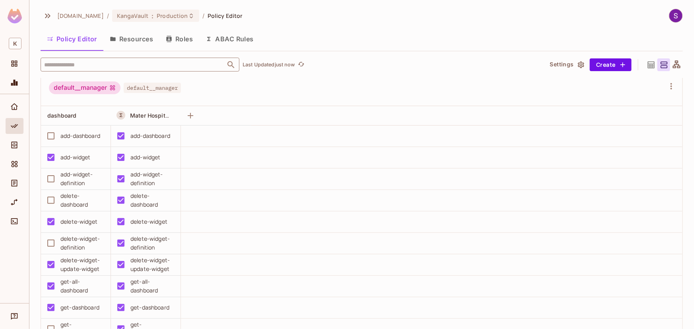
scroll to position [0, 0]
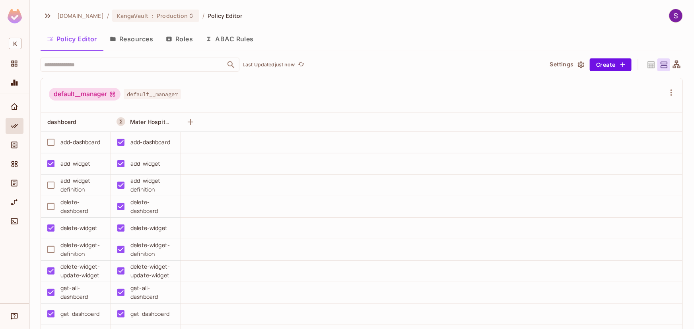
click at [235, 43] on button "ABAC Rules" at bounding box center [229, 39] width 61 height 20
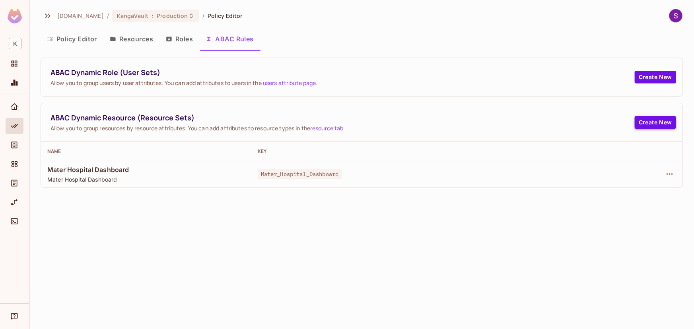
click at [660, 119] on button "Create New" at bounding box center [655, 122] width 41 height 13
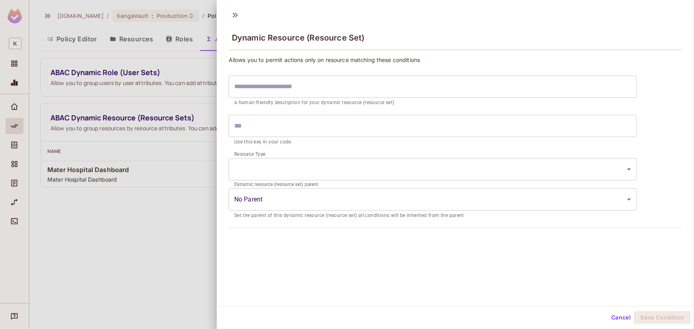
click at [275, 92] on input "text" at bounding box center [433, 87] width 408 height 22
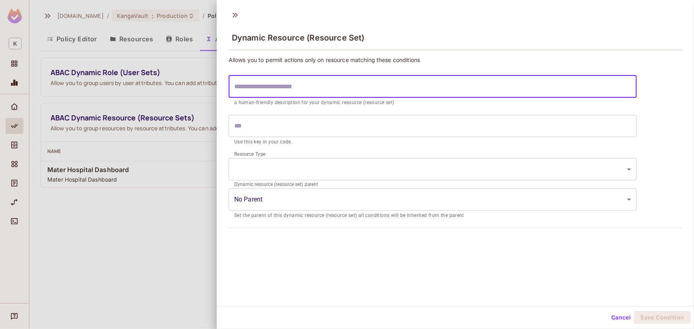
type input "*"
type input "**"
type input "***"
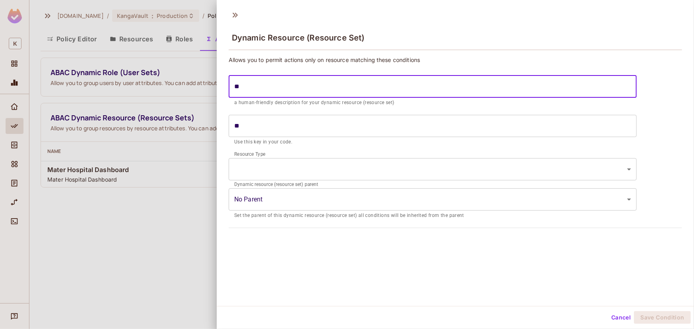
type input "***"
type input "****"
type input "******"
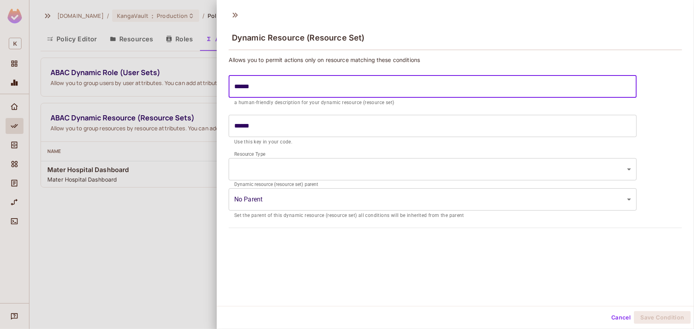
type input "*******"
type input "********"
type input "*********"
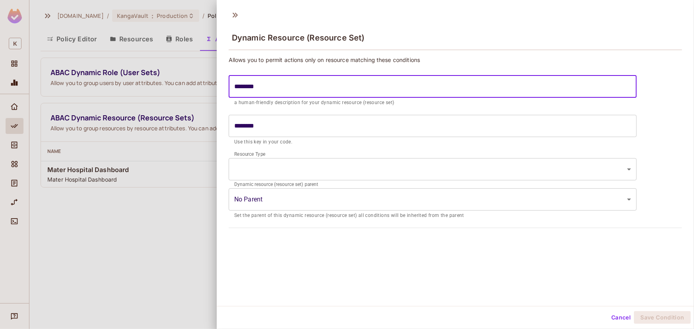
type input "*********"
type input "**********"
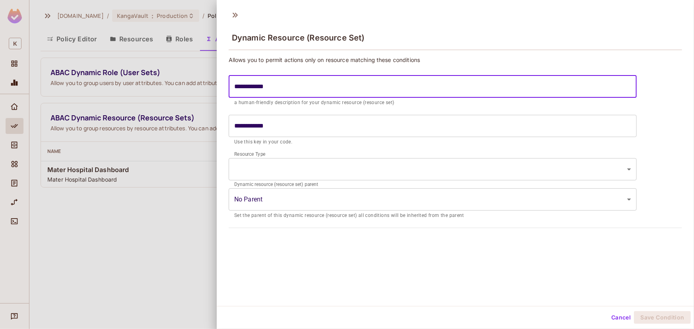
type input "**********"
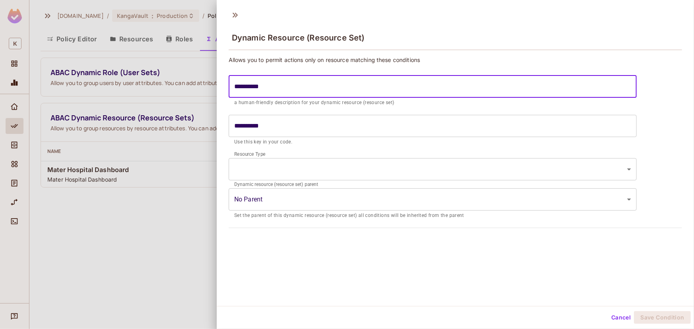
type input "**********"
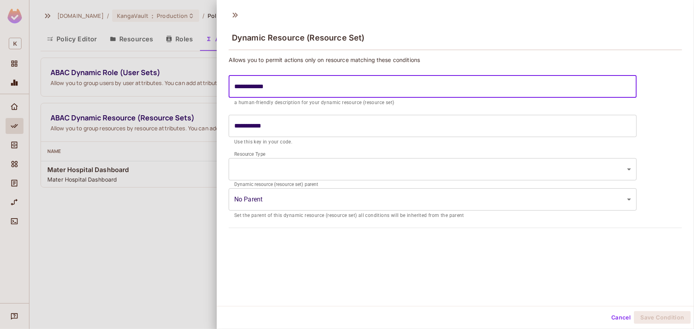
type input "**********"
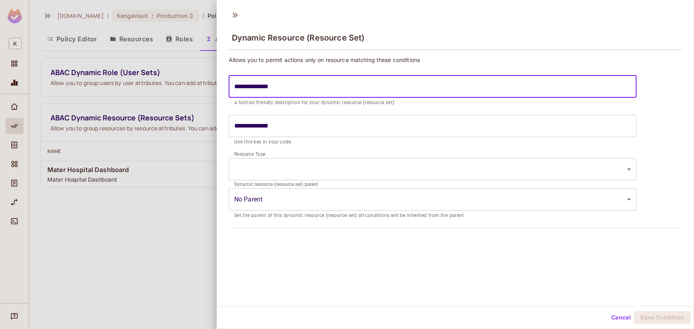
type input "**********"
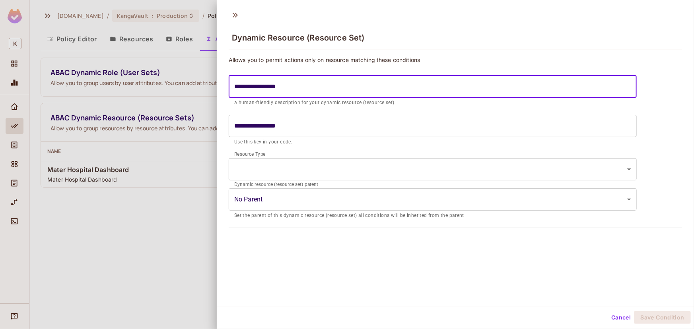
type input "**********"
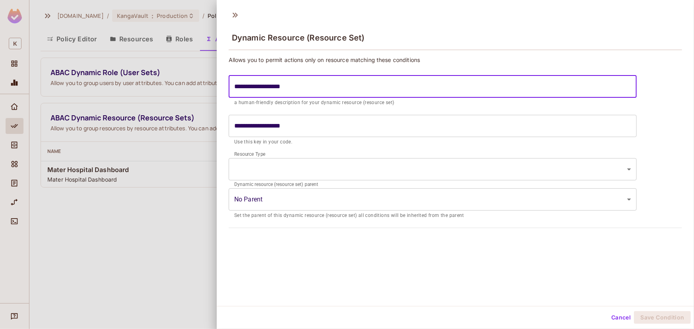
type input "**********"
click at [316, 174] on body "K kangasys.com / KangaVault : Production / Policy Editor Policy Editor Resource…" at bounding box center [347, 217] width 694 height 434
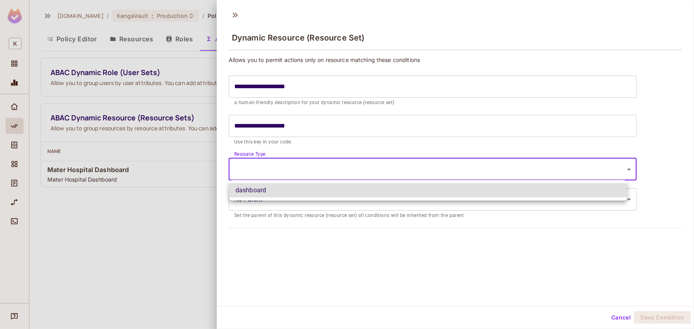
click at [312, 187] on li "dashboard" at bounding box center [428, 190] width 398 height 14
type input "*********"
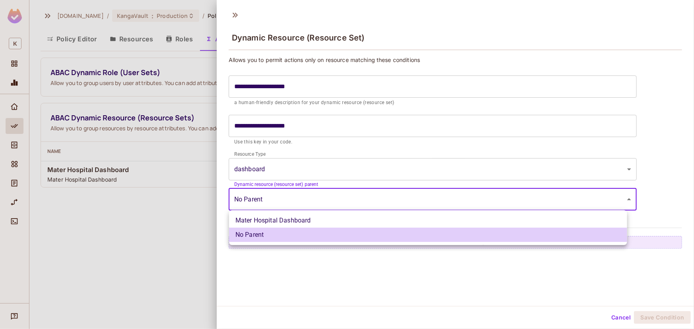
click at [298, 201] on body "K kangasys.com / KangaVault : Production / Policy Editor Policy Editor Resource…" at bounding box center [347, 217] width 694 height 434
click at [298, 201] on div at bounding box center [347, 164] width 694 height 329
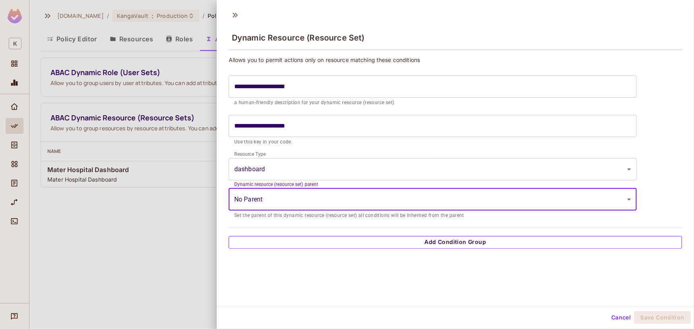
click at [480, 246] on button "Add Condition Group" at bounding box center [456, 242] width 454 height 13
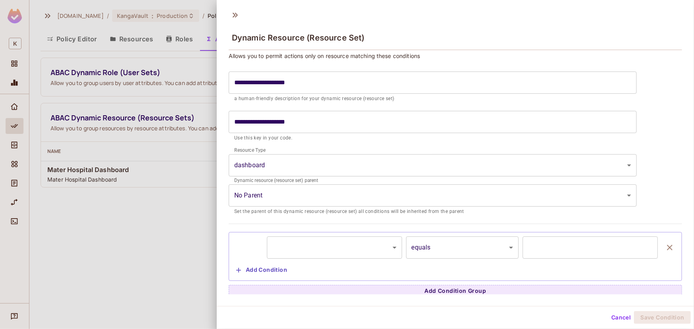
scroll to position [7, 0]
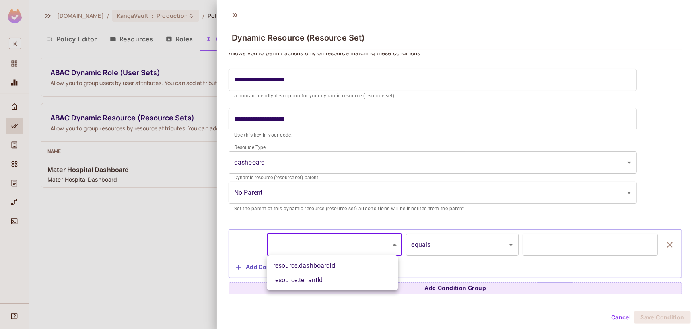
click at [315, 239] on body "K kangasys.com / KangaVault : Production / Policy Editor Policy Editor Resource…" at bounding box center [347, 217] width 694 height 434
click at [319, 265] on li "resource.dashboardId" at bounding box center [332, 266] width 131 height 14
type input "**********"
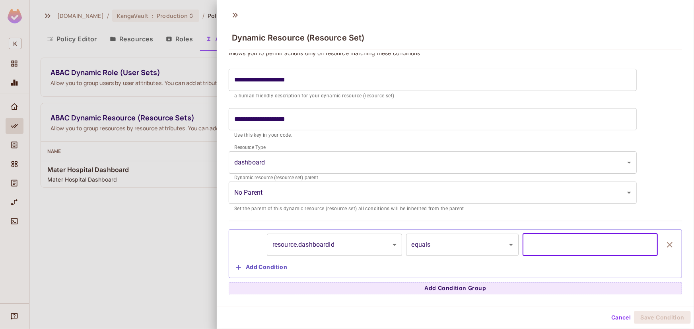
click at [546, 247] on input "text" at bounding box center [590, 245] width 135 height 22
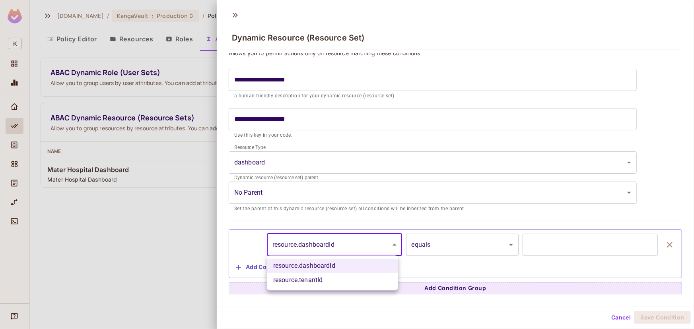
click at [326, 243] on body "K kangasys.com / KangaVault : Production / Policy Editor Policy Editor Resource…" at bounding box center [347, 217] width 694 height 434
click at [326, 243] on div at bounding box center [347, 164] width 694 height 329
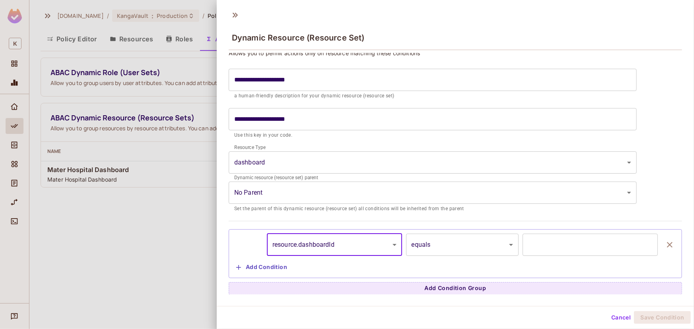
click at [267, 269] on button "Add Condition" at bounding box center [261, 267] width 57 height 13
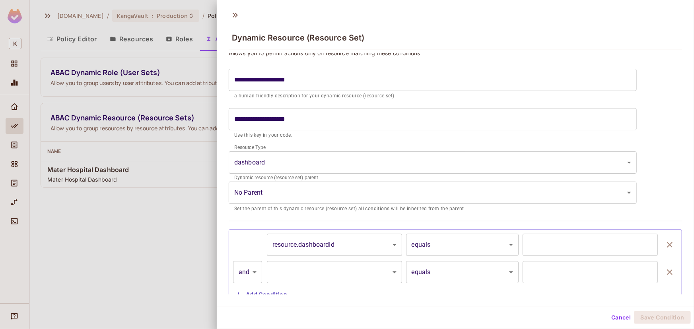
click at [308, 269] on body "K kangasys.com / KangaVault : Production / Policy Editor Policy Editor Resource…" at bounding box center [347, 217] width 694 height 434
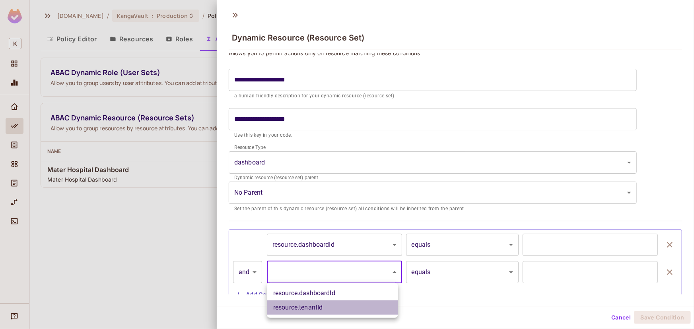
click at [308, 306] on li "resource.tenantId" at bounding box center [332, 308] width 131 height 14
type input "**********"
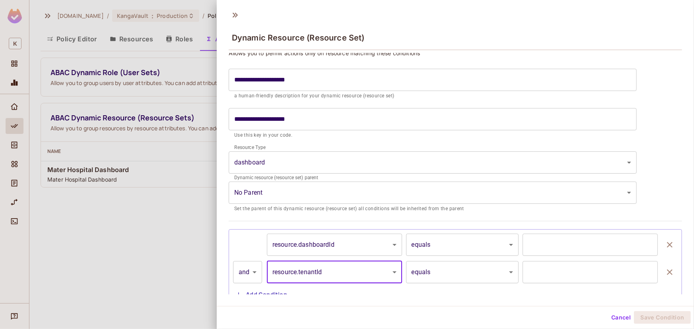
click at [534, 271] on input "text" at bounding box center [590, 272] width 135 height 22
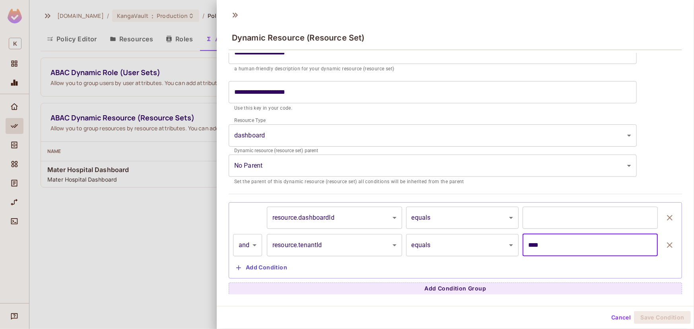
scroll to position [34, 0]
type input "****"
click at [438, 249] on body "K kangasys.com / KangaVault : Production / Policy Editor Policy Editor Resource…" at bounding box center [347, 217] width 694 height 434
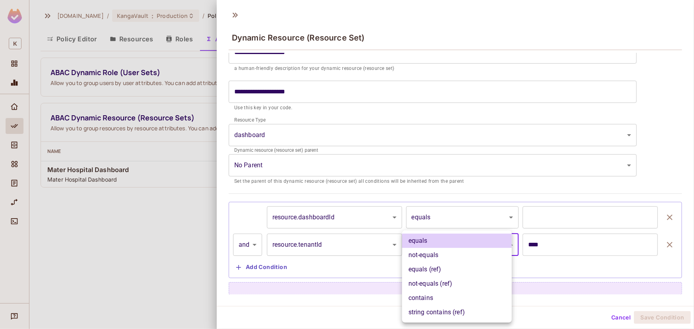
click at [454, 269] on li "equals (ref)" at bounding box center [457, 270] width 110 height 14
type input "**********"
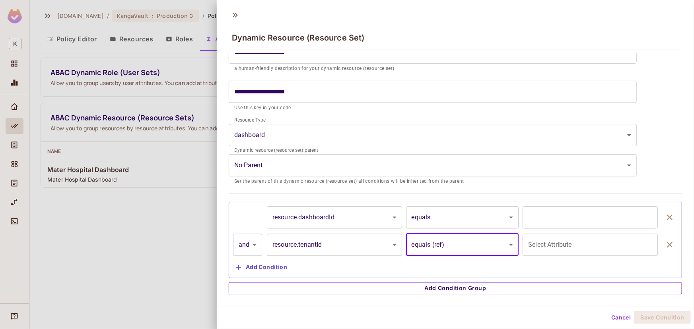
scroll to position [1, 0]
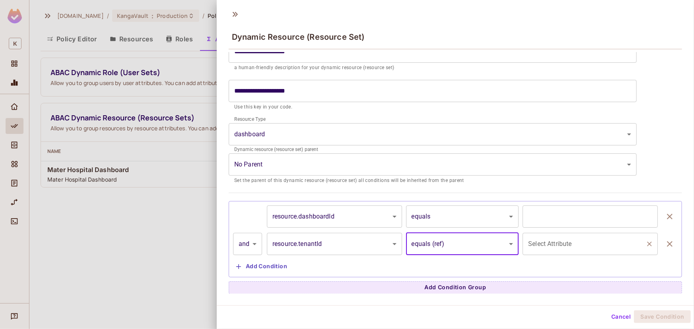
click at [538, 234] on div "Select Attribute" at bounding box center [590, 244] width 135 height 22
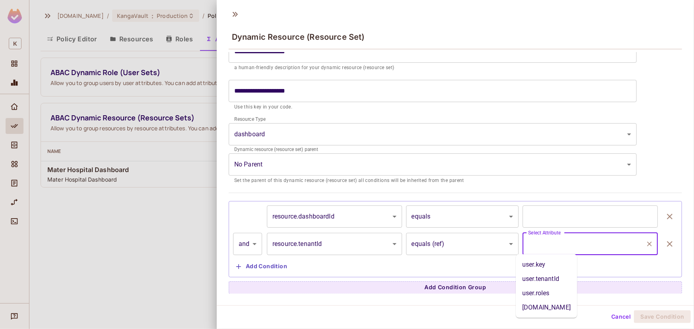
click at [541, 282] on li "user.tenantId" at bounding box center [546, 279] width 61 height 14
type input "**********"
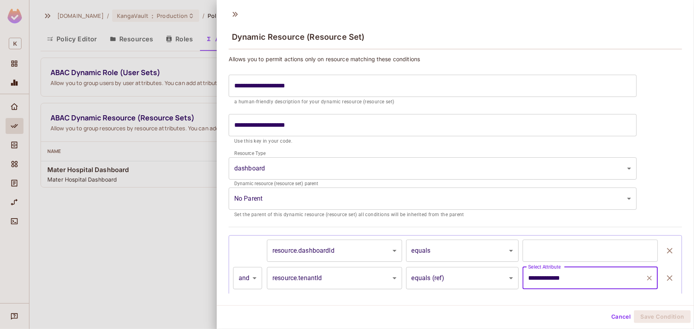
scroll to position [0, 0]
click at [157, 173] on div at bounding box center [347, 164] width 694 height 329
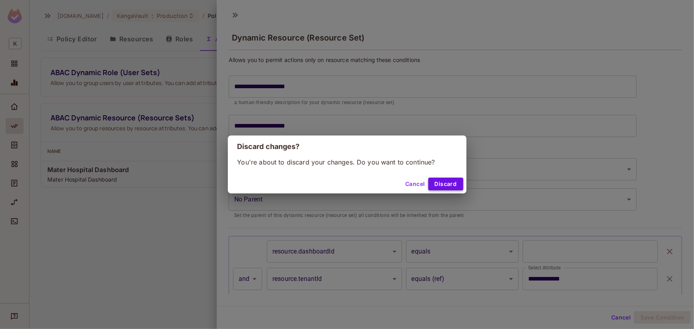
click at [445, 186] on button "Discard" at bounding box center [446, 184] width 35 height 13
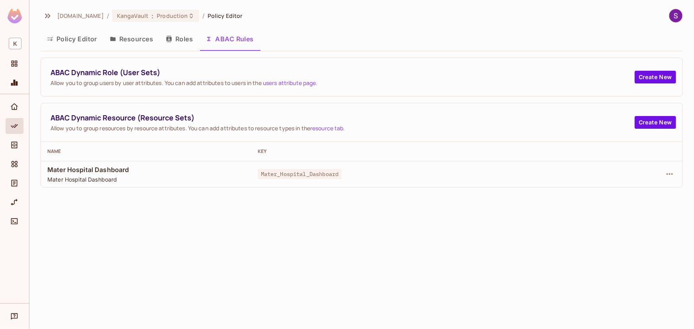
click at [190, 45] on button "Roles" at bounding box center [180, 39] width 40 height 20
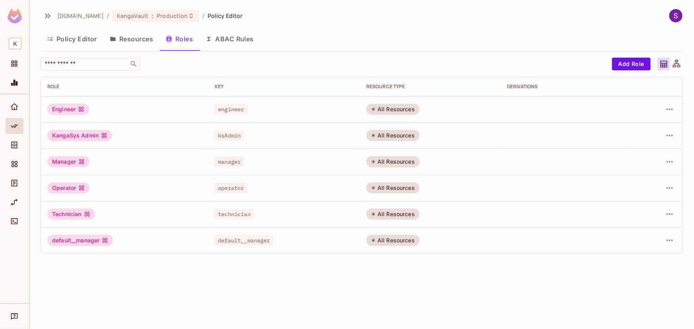
click at [81, 244] on div "default__manager" at bounding box center [80, 240] width 66 height 11
click at [664, 207] on td at bounding box center [655, 214] width 55 height 26
click at [669, 211] on icon "button" at bounding box center [670, 215] width 10 height 10
click at [79, 11] on div at bounding box center [347, 164] width 694 height 329
click at [6, 88] on div "Monitoring" at bounding box center [15, 83] width 18 height 16
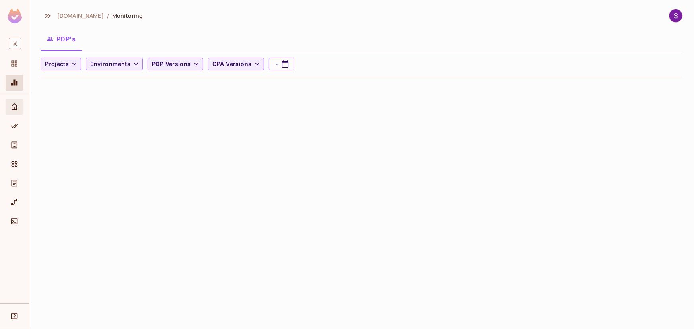
click at [17, 107] on icon "Home" at bounding box center [14, 107] width 8 height 8
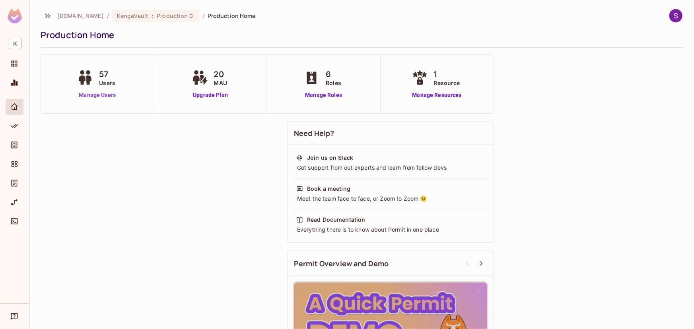
click at [113, 93] on link "Manage Users" at bounding box center [97, 95] width 44 height 8
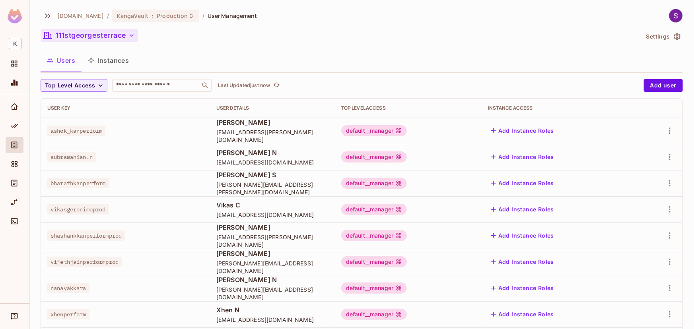
click at [110, 29] on div "[DOMAIN_NAME] / KangaVault : Production / User Management 111stgeorgesterrace S…" at bounding box center [362, 277] width 643 height 536
click at [110, 32] on button "111stgeorgesterrace" at bounding box center [89, 35] width 97 height 13
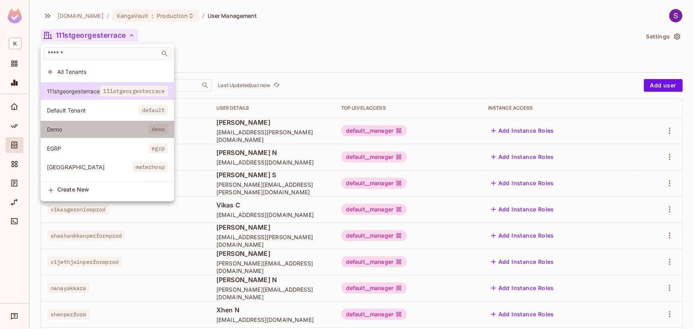
click at [106, 136] on li "Demo demo" at bounding box center [108, 129] width 134 height 17
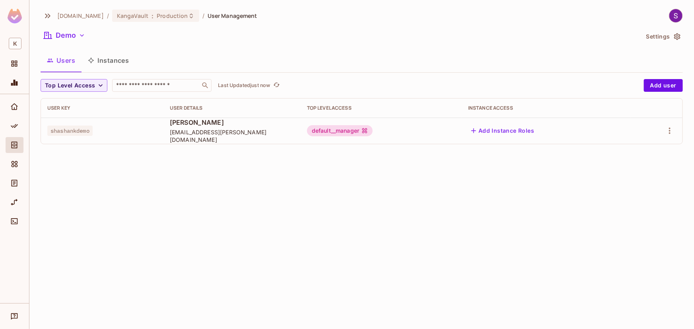
click at [128, 137] on td "shashankdemo" at bounding box center [102, 131] width 123 height 26
click at [354, 127] on div "default__manager" at bounding box center [340, 130] width 66 height 11
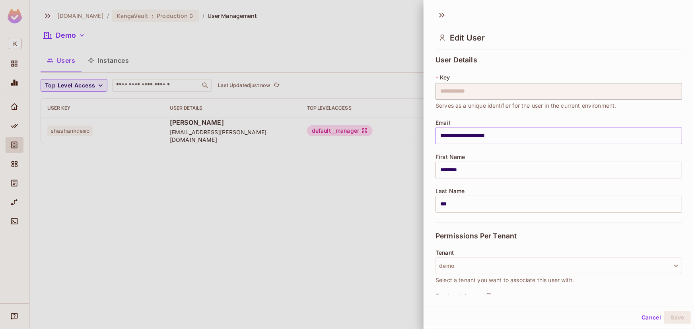
click at [666, 128] on input "**********" at bounding box center [559, 136] width 247 height 17
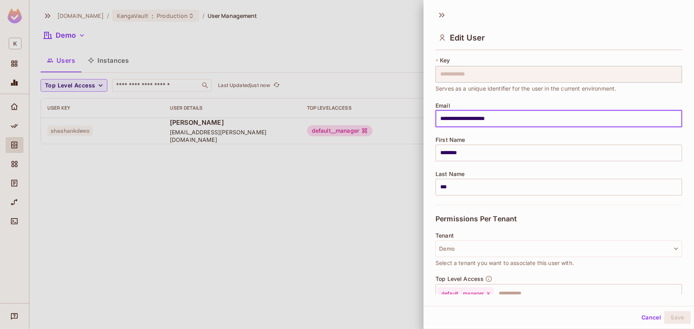
scroll to position [100, 0]
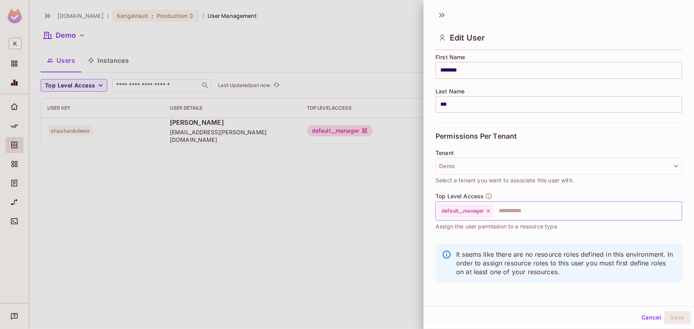
click at [513, 212] on input "text" at bounding box center [580, 211] width 173 height 16
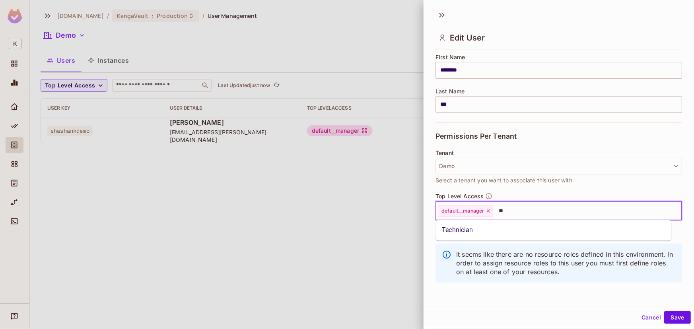
type input "***"
click at [485, 230] on li "Technician" at bounding box center [554, 231] width 236 height 14
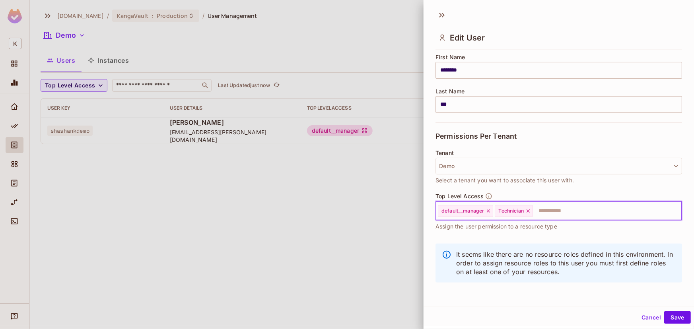
click at [487, 211] on icon at bounding box center [489, 212] width 6 height 6
click at [675, 314] on button "Save" at bounding box center [678, 317] width 27 height 13
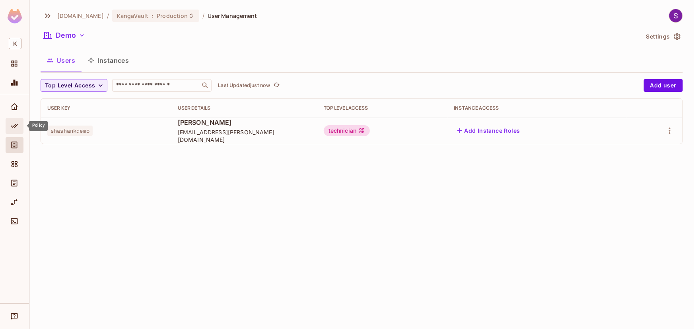
click at [9, 130] on div "Policy" at bounding box center [16, 126] width 14 height 10
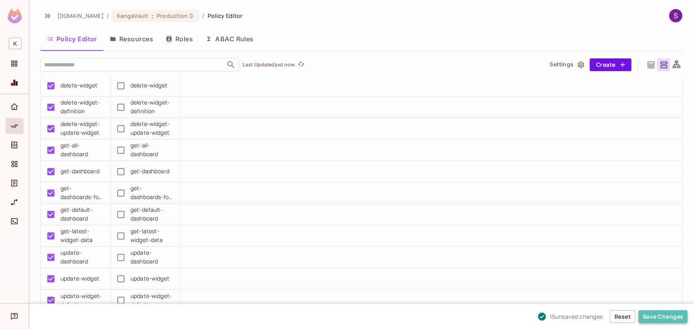
click at [647, 320] on button "Save Changes" at bounding box center [663, 317] width 49 height 13
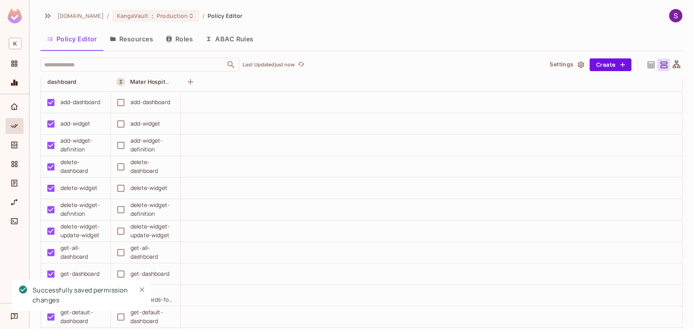
scroll to position [1965, 0]
